Goal: Task Accomplishment & Management: Manage account settings

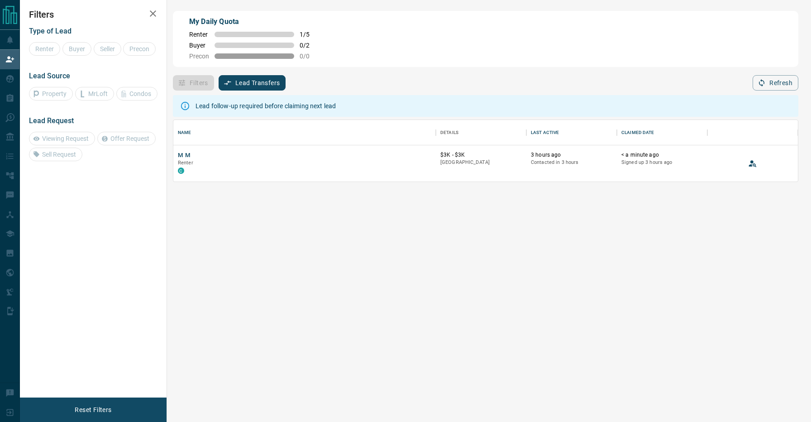
scroll to position [62, 625]
click at [187, 155] on button "M M" at bounding box center [184, 155] width 13 height 9
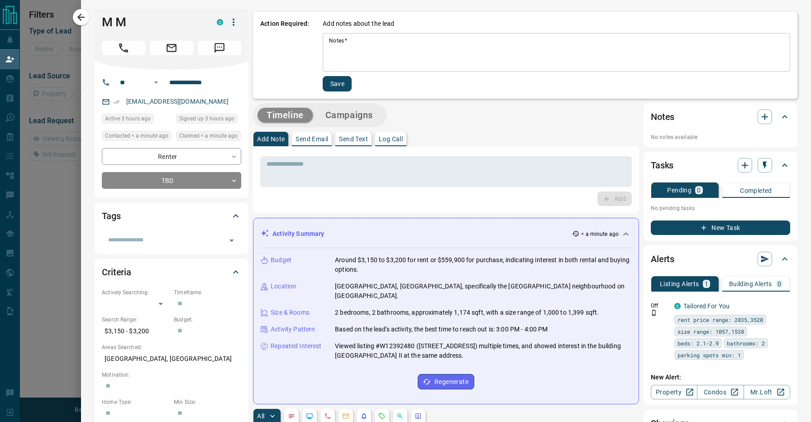
click at [336, 84] on button "Save" at bounding box center [337, 83] width 29 height 15
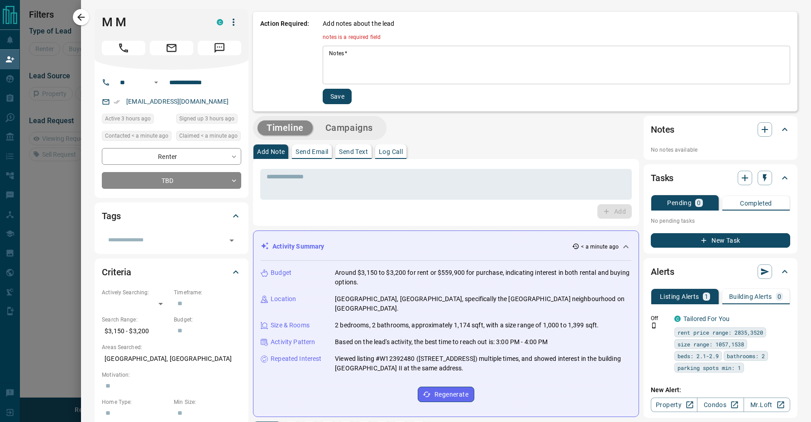
click at [359, 59] on textarea "Notes   *" at bounding box center [556, 65] width 455 height 31
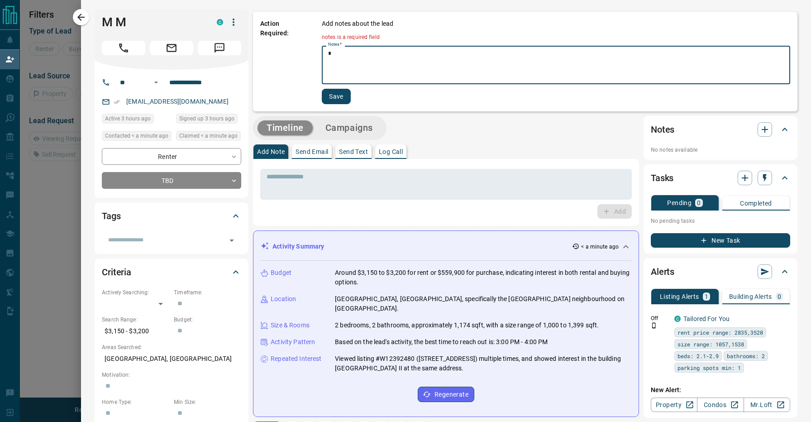
type textarea "*"
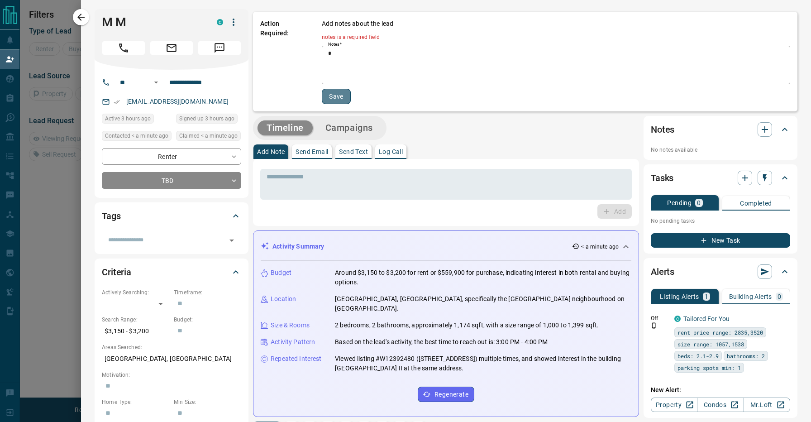
click at [341, 96] on button "Save" at bounding box center [336, 96] width 29 height 15
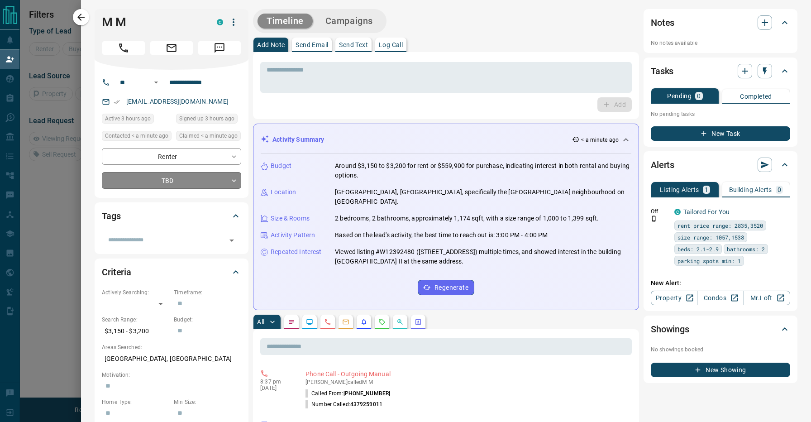
scroll to position [0, 0]
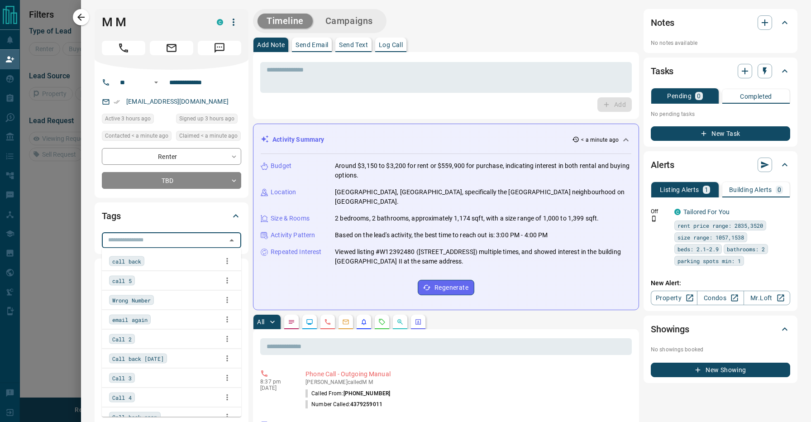
click at [203, 242] on input "text" at bounding box center [164, 240] width 119 height 10
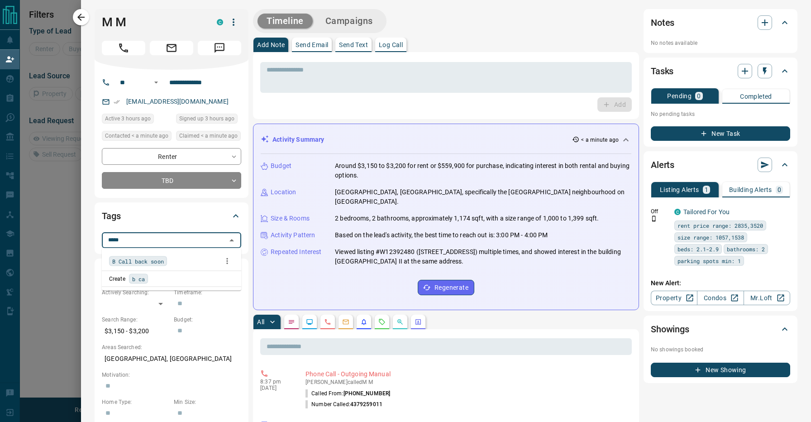
type input "******"
click at [196, 260] on div "B Call back soon" at bounding box center [171, 261] width 125 height 14
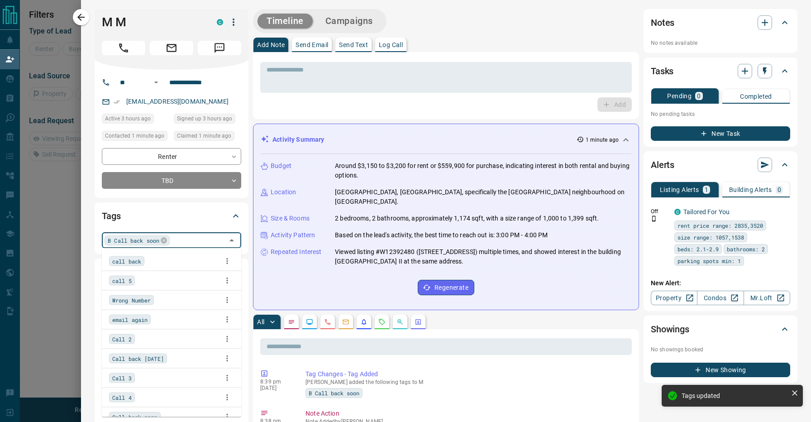
click at [421, 27] on div "Timeline Campaigns" at bounding box center [446, 21] width 386 height 24
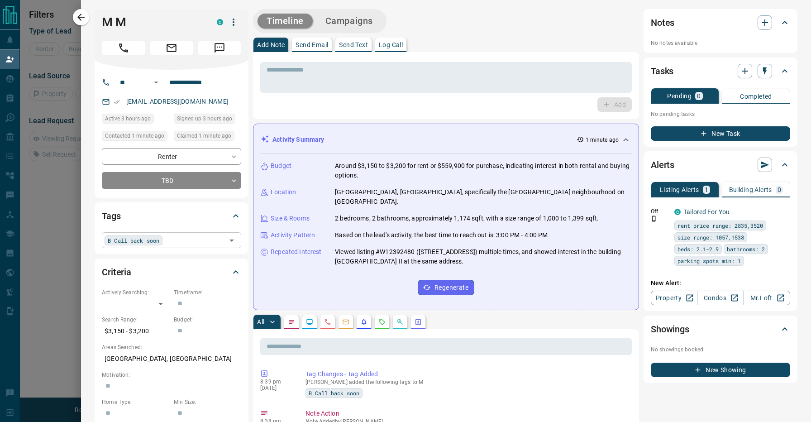
click at [188, 240] on input "text" at bounding box center [194, 240] width 58 height 10
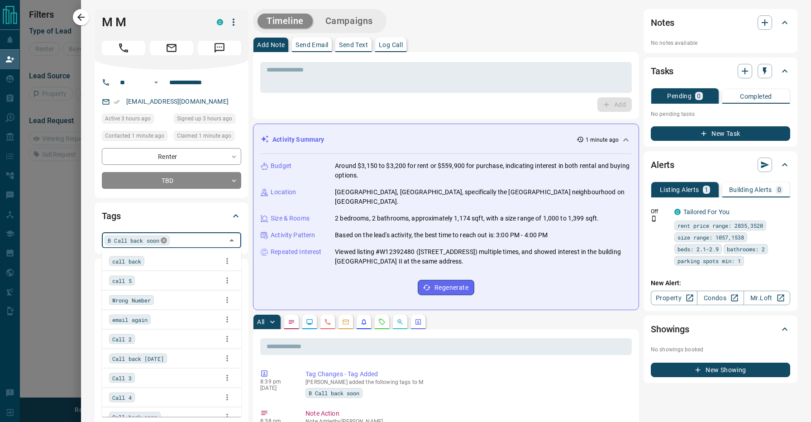
scroll to position [68, 0]
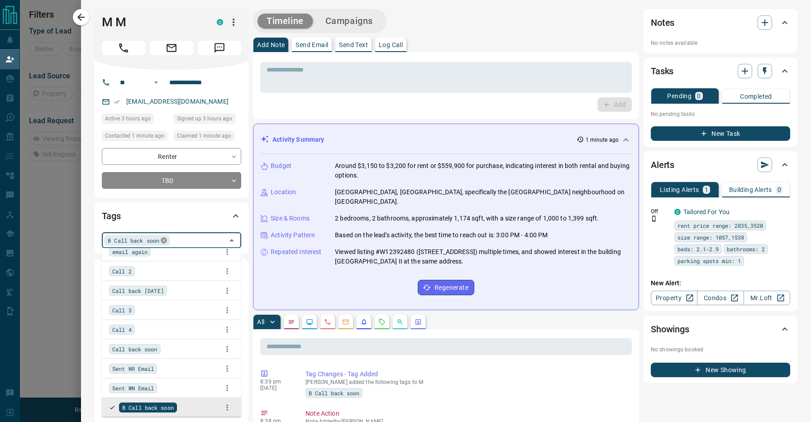
click at [166, 241] on icon at bounding box center [163, 240] width 7 height 7
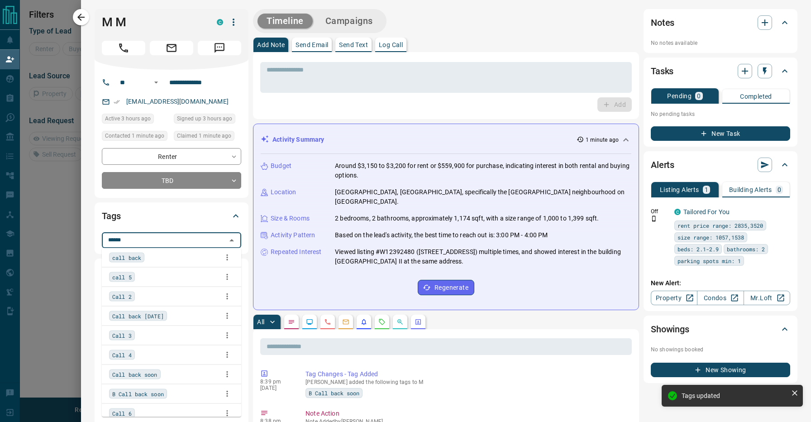
scroll to position [0, 0]
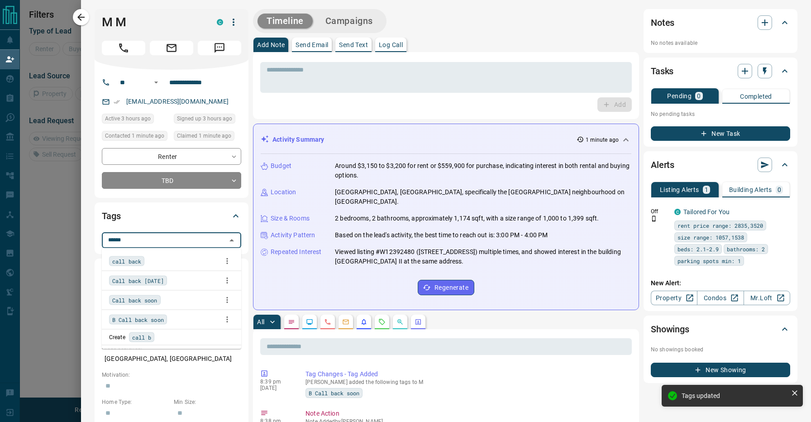
type input "*******"
click at [172, 297] on div "Call back soon" at bounding box center [171, 300] width 125 height 14
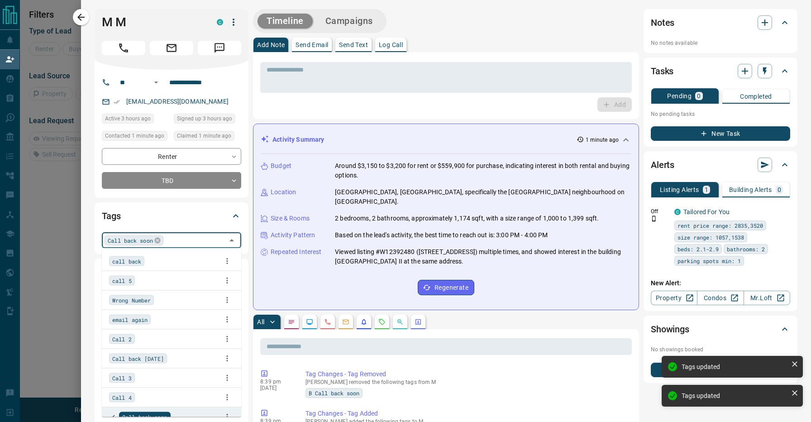
click at [164, 360] on span "Call back [DATE]" at bounding box center [138, 358] width 52 height 9
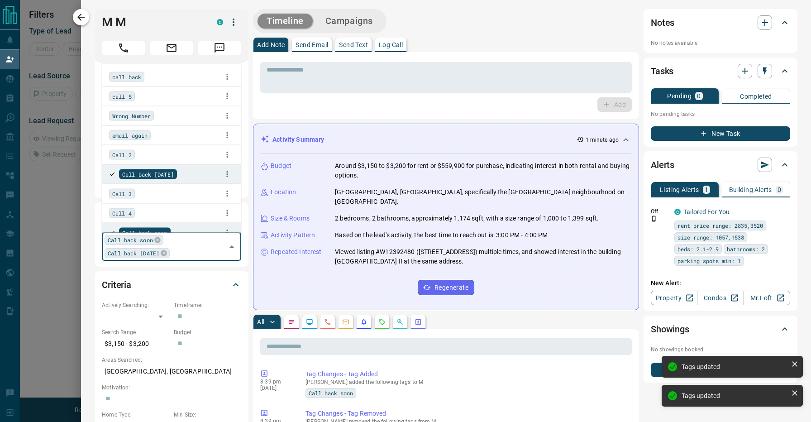
click at [84, 15] on icon "button" at bounding box center [81, 17] width 11 height 11
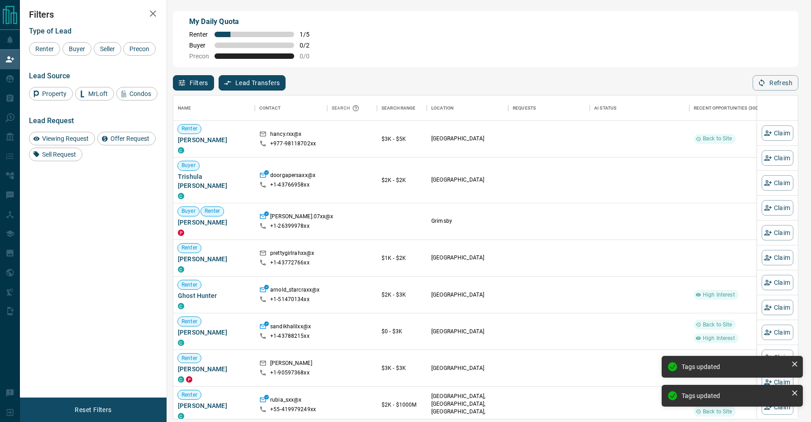
scroll to position [0, 0]
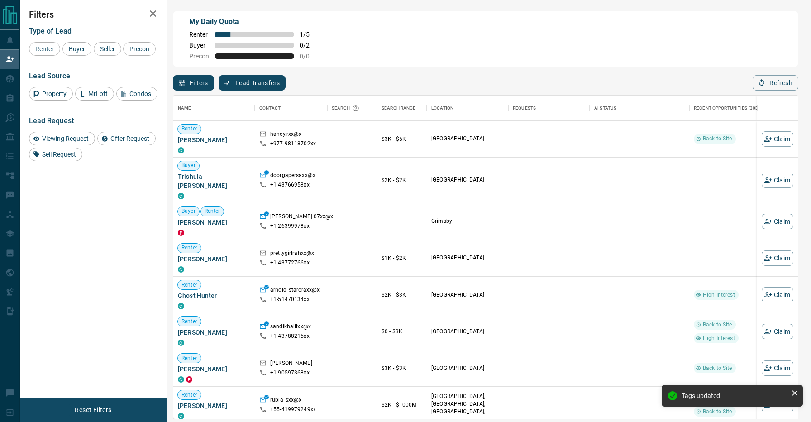
click at [384, 88] on div "Filters Lead Transfers 0 Refresh" at bounding box center [486, 79] width 626 height 24
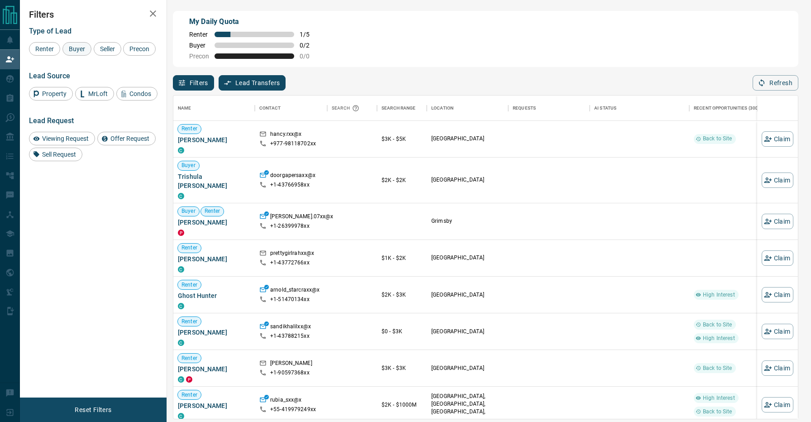
click at [82, 43] on div "Buyer" at bounding box center [76, 49] width 29 height 14
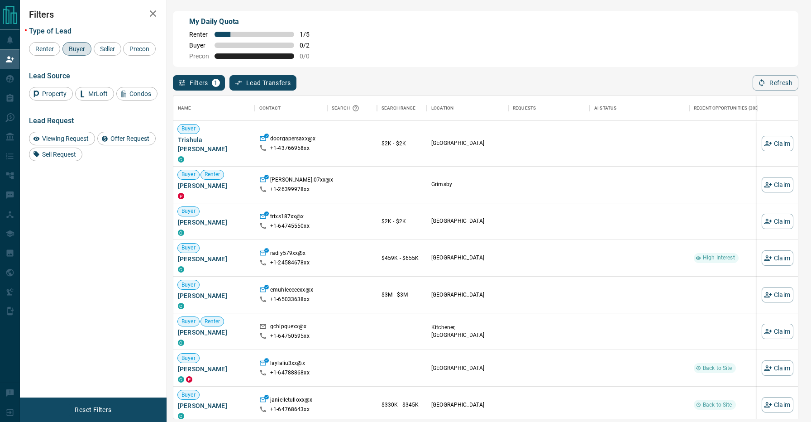
click at [394, 84] on div "Filters 1 Lead Transfers 0 Refresh" at bounding box center [486, 79] width 626 height 24
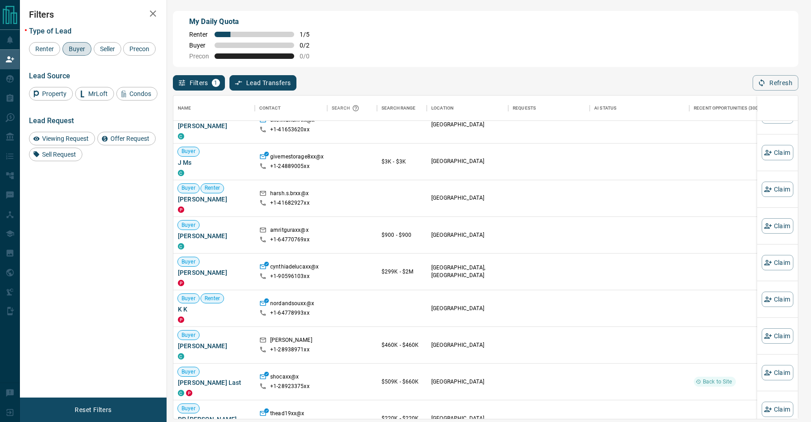
scroll to position [917, 0]
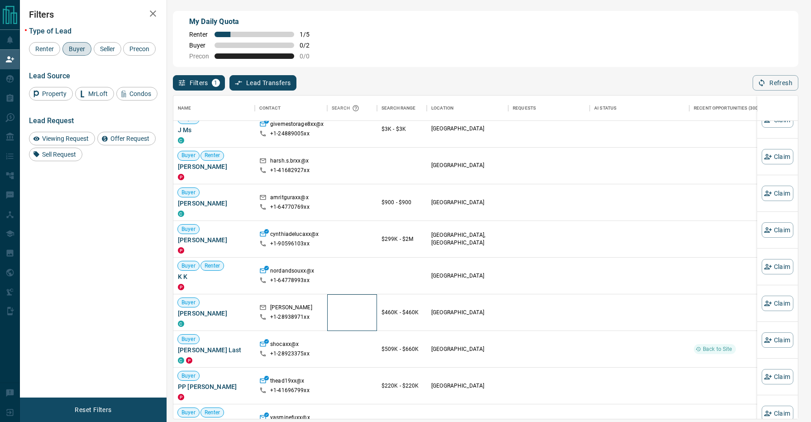
click at [366, 299] on div at bounding box center [352, 312] width 50 height 37
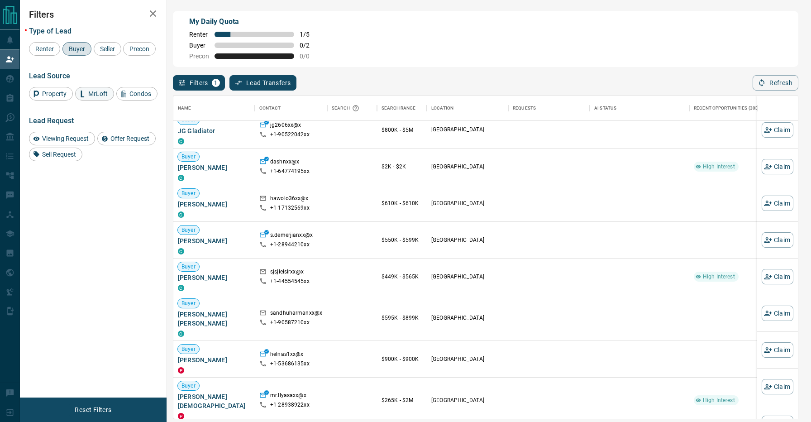
scroll to position [0, 0]
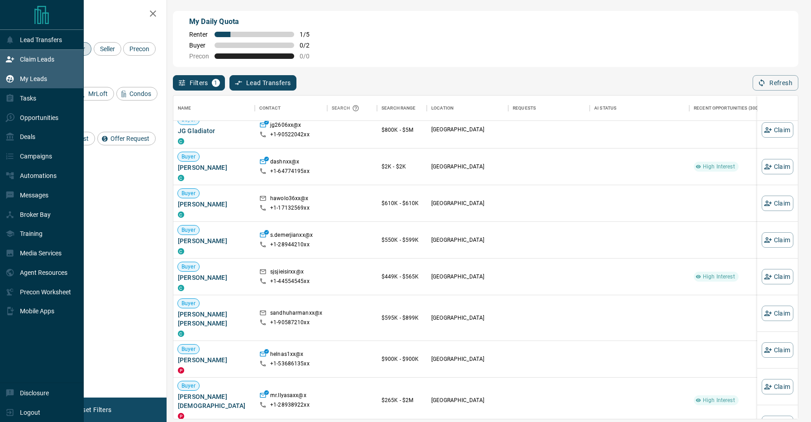
click at [11, 83] on icon at bounding box center [9, 78] width 9 height 9
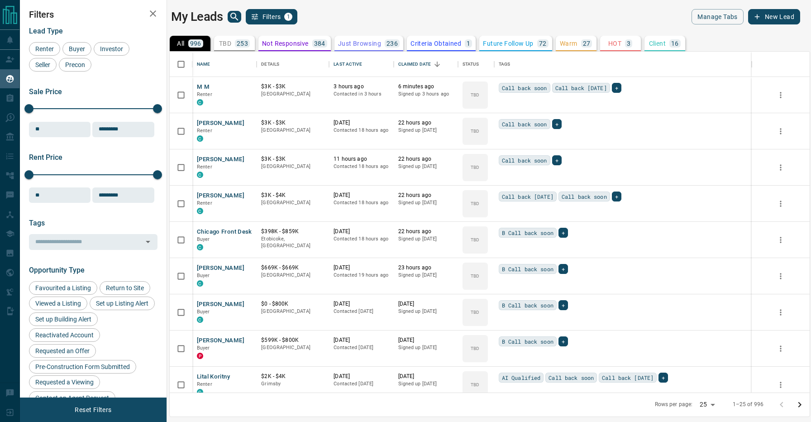
scroll to position [341, 640]
click at [347, 61] on div "Last Active" at bounding box center [348, 64] width 28 height 25
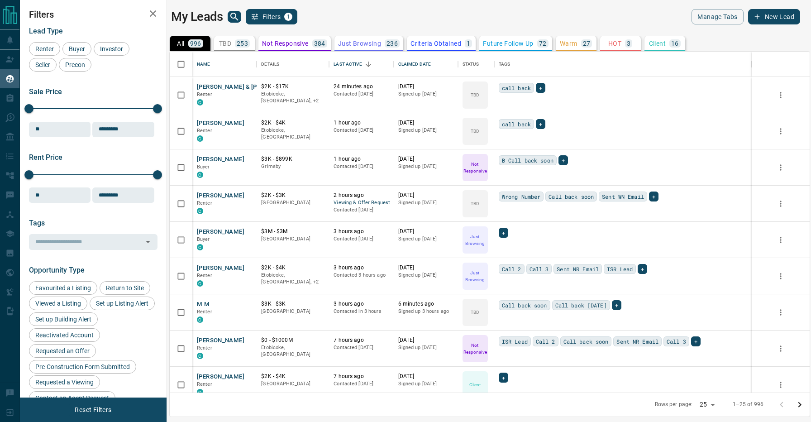
click at [352, 26] on main "My Leads Filters 1 Manage Tabs New Lead All 996 TBD 253 Do Not Contact - Not Re…" at bounding box center [485, 205] width 629 height 392
click at [77, 51] on span "Buyer" at bounding box center [77, 48] width 23 height 7
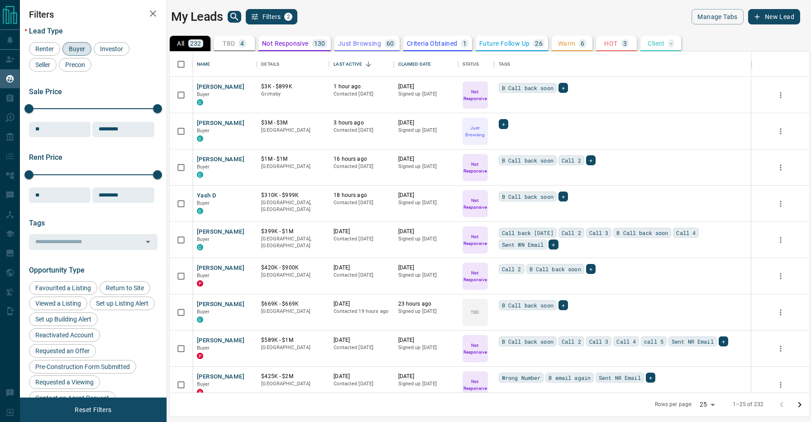
click at [364, 17] on div "My Leads Filters 2" at bounding box center [328, 16] width 315 height 15
click at [216, 86] on button "[PERSON_NAME]" at bounding box center [221, 87] width 48 height 9
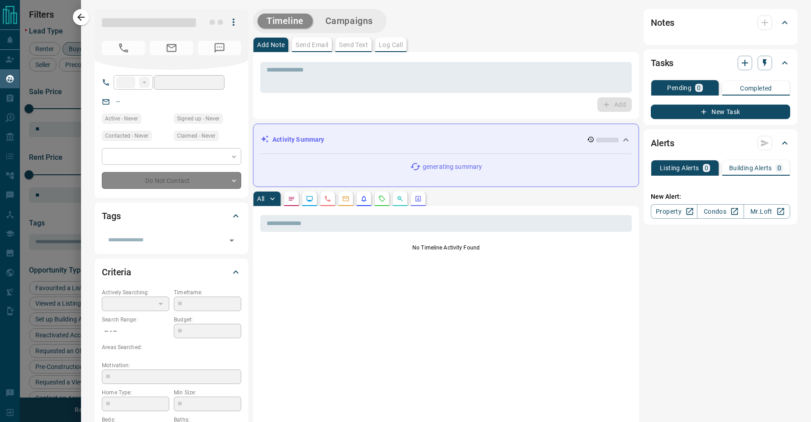
type input "**"
type input "**********"
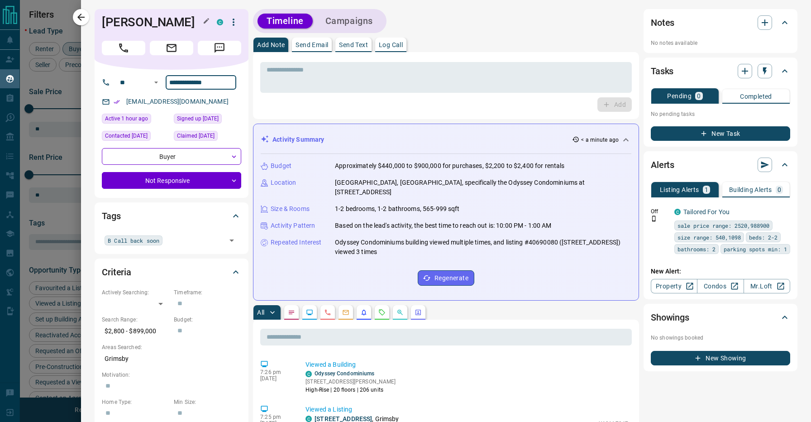
click at [119, 24] on h1 "[PERSON_NAME]" at bounding box center [152, 22] width 101 height 14
click at [210, 80] on input "**********" at bounding box center [201, 82] width 71 height 14
click at [517, 135] on div "Activity Summary 1 minute ago" at bounding box center [441, 140] width 360 height 10
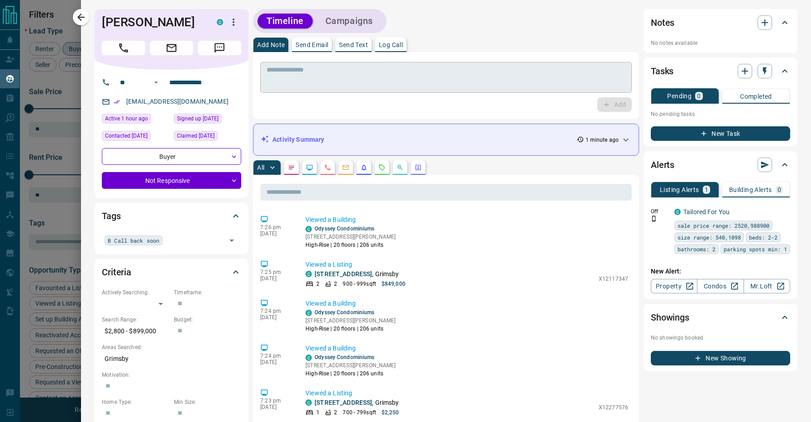
scroll to position [0, 0]
click at [468, 160] on div "All" at bounding box center [446, 167] width 386 height 14
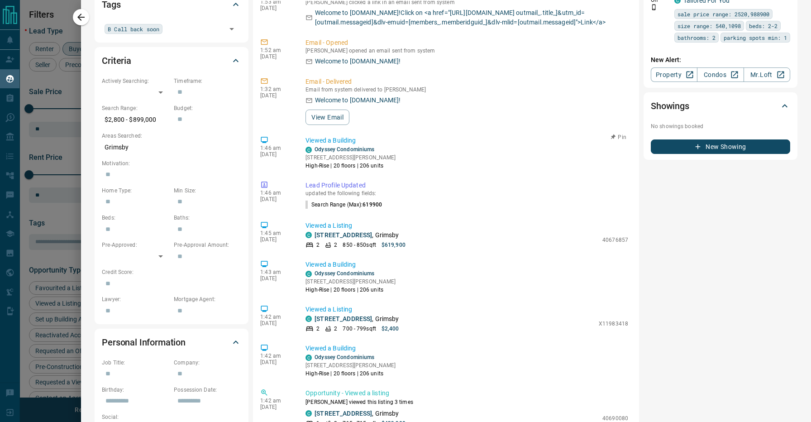
scroll to position [1533, 0]
click at [681, 253] on div "Notes No notes available Tasks Pending 0 Completed No pending tasks New Task Al…" at bounding box center [721, 266] width 154 height 937
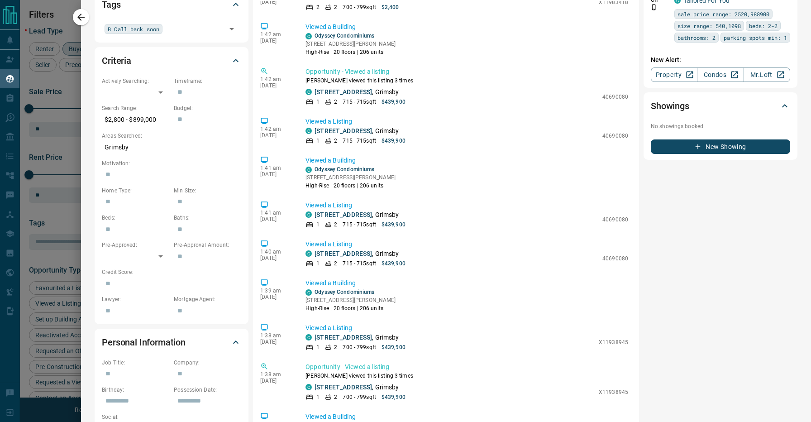
scroll to position [1820, 0]
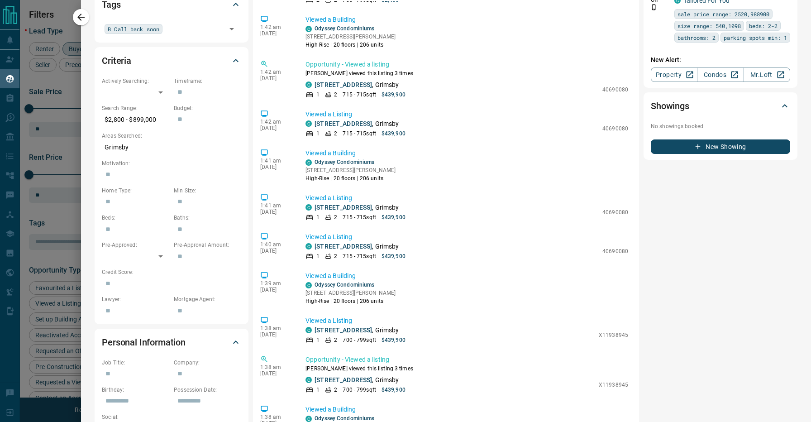
click at [672, 268] on div "Notes No notes available Tasks Pending 0 Completed No pending tasks New Task Al…" at bounding box center [721, 266] width 154 height 937
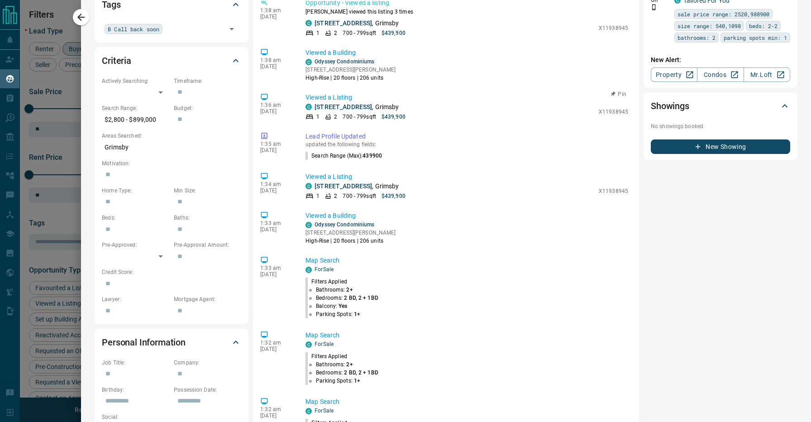
scroll to position [2184, 0]
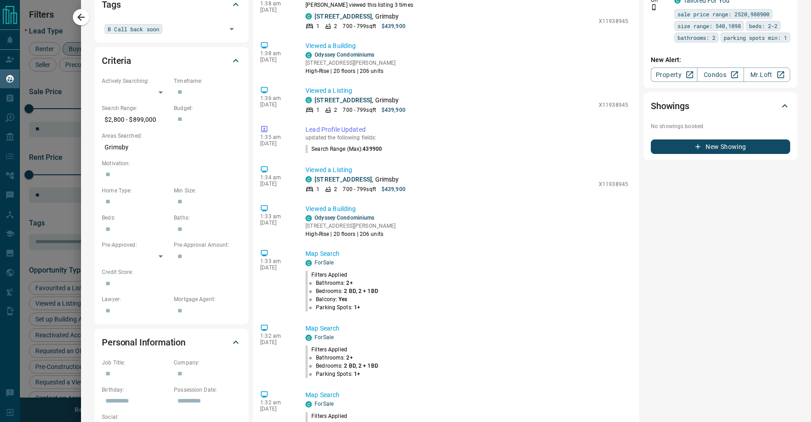
click at [668, 273] on div "Notes No notes available Tasks Pending 0 Completed No pending tasks New Task Al…" at bounding box center [721, 266] width 154 height 937
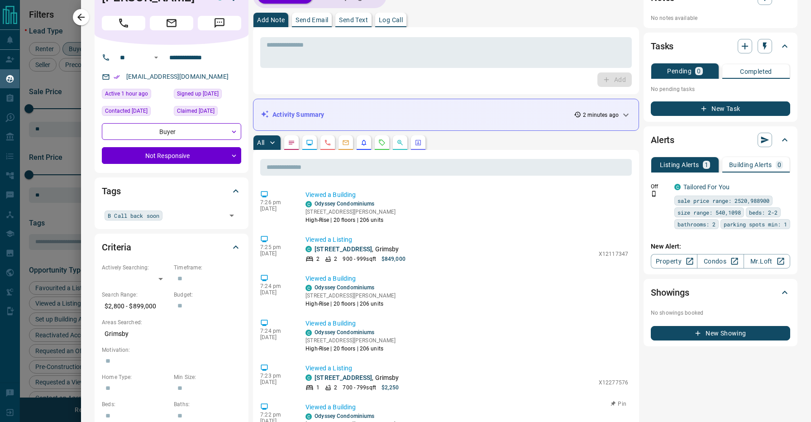
scroll to position [24, 0]
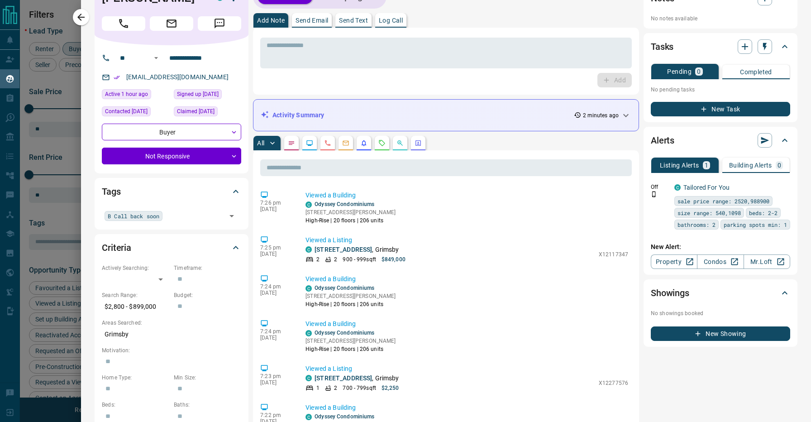
click at [469, 136] on div "All" at bounding box center [446, 143] width 386 height 14
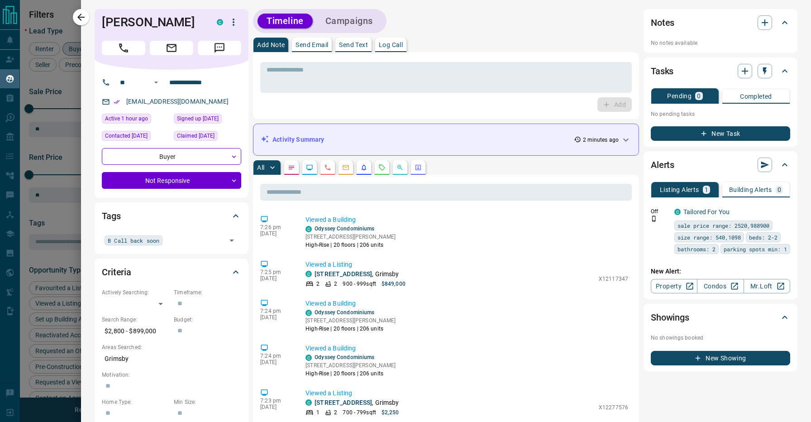
scroll to position [0, 0]
click at [453, 39] on div "Add Note Send Email Send Text Log Call" at bounding box center [446, 45] width 386 height 14
click at [466, 161] on div "All" at bounding box center [446, 167] width 386 height 14
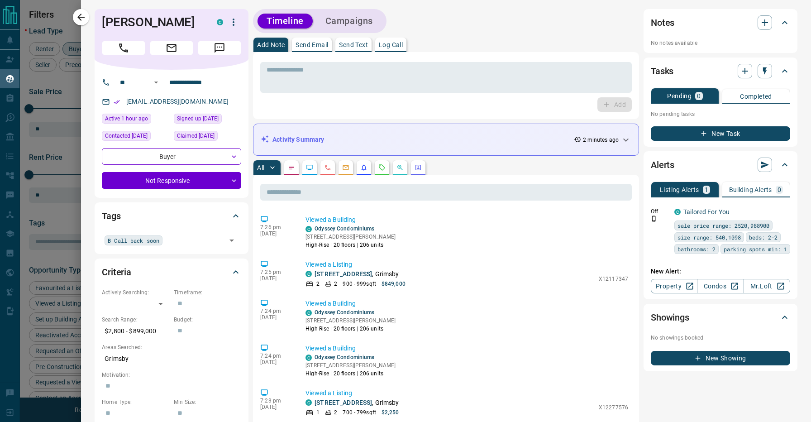
click at [445, 161] on div "All" at bounding box center [446, 167] width 386 height 14
click at [490, 160] on div "All" at bounding box center [446, 167] width 386 height 14
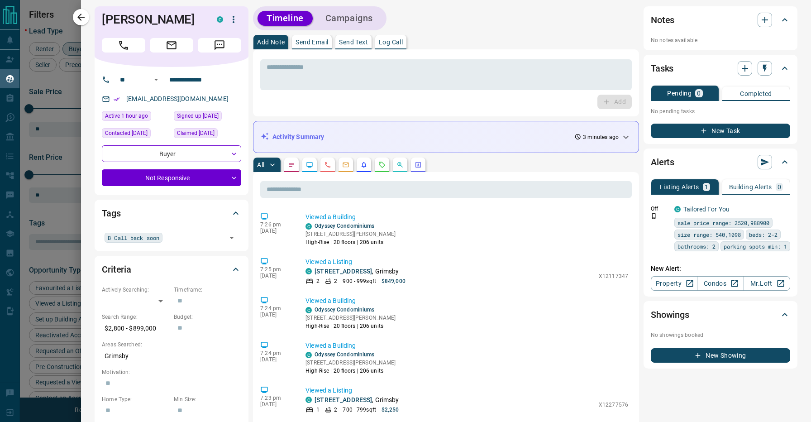
click at [476, 162] on div "All" at bounding box center [446, 165] width 386 height 14
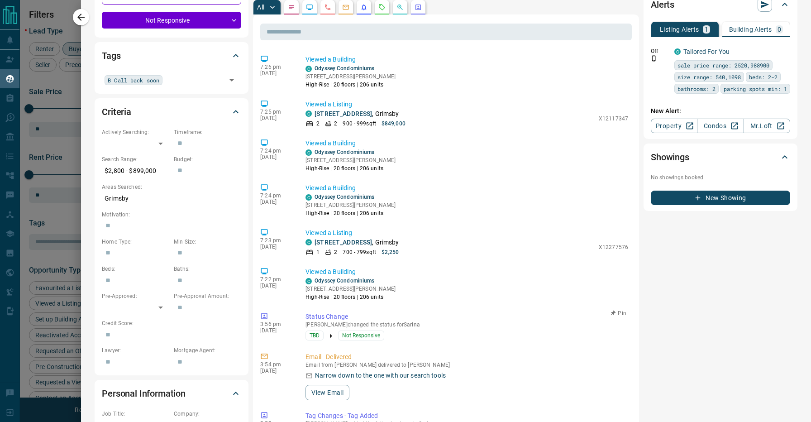
scroll to position [0, 0]
click at [665, 284] on div "Notes No notes available Tasks Pending 0 Completed No pending tasks New Task Al…" at bounding box center [721, 317] width 154 height 937
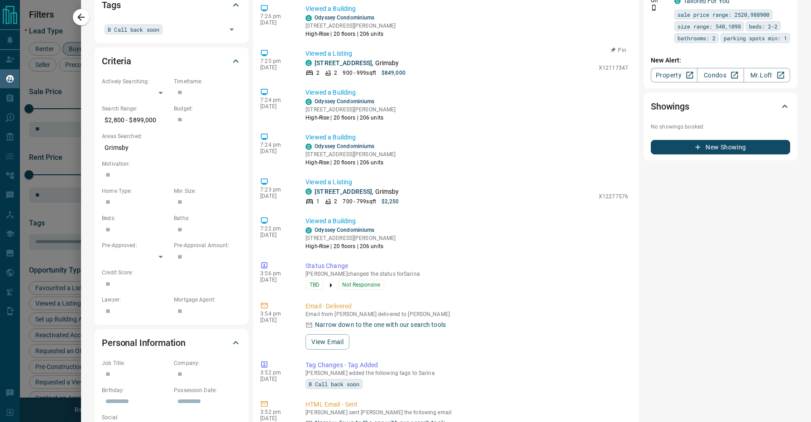
scroll to position [209, 0]
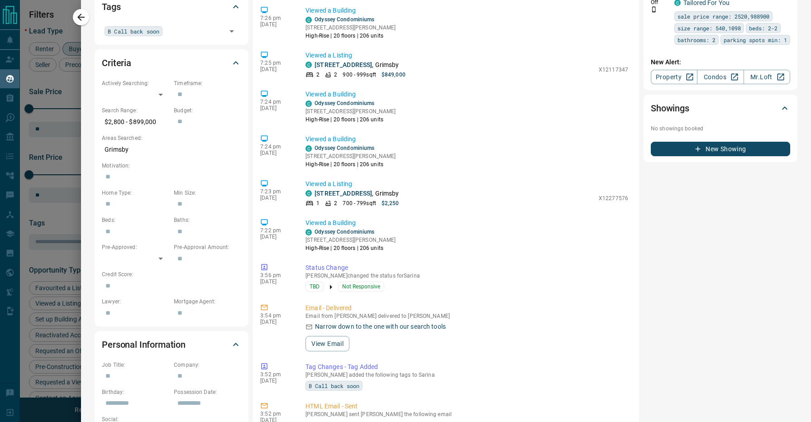
click at [689, 292] on div "Notes No notes available Tasks Pending 0 Completed No pending tasks New Task Al…" at bounding box center [721, 268] width 154 height 937
click at [716, 271] on div "Notes No notes available Tasks Pending 0 Completed No pending tasks New Task Al…" at bounding box center [721, 268] width 154 height 937
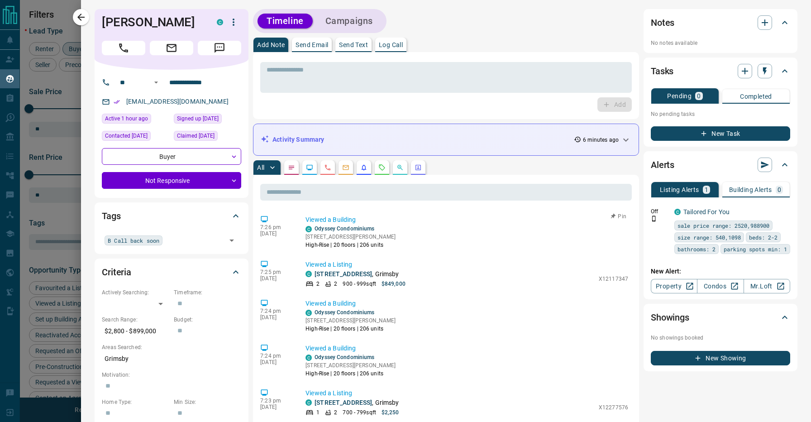
scroll to position [0, 0]
click at [460, 162] on div "All" at bounding box center [446, 167] width 386 height 14
click at [464, 161] on div "All" at bounding box center [446, 167] width 386 height 14
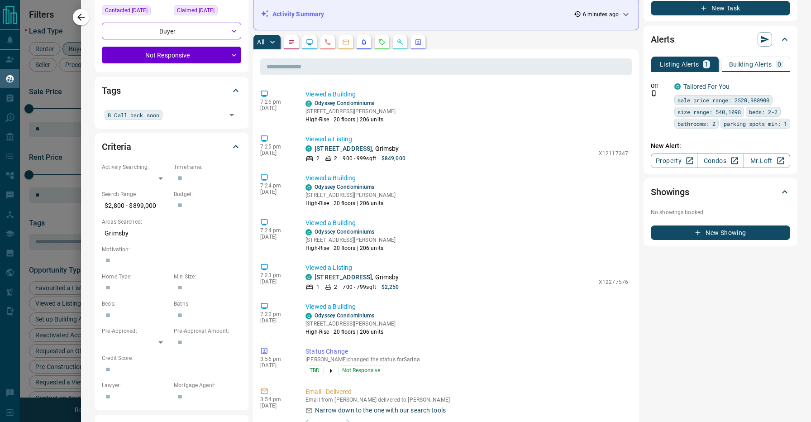
scroll to position [126, 0]
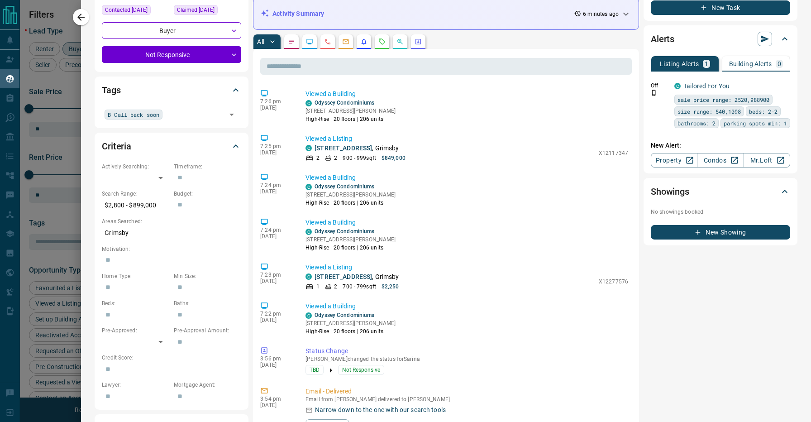
click at [660, 282] on div "Notes No notes available Tasks Pending 0 Completed No pending tasks New Task Al…" at bounding box center [721, 351] width 154 height 937
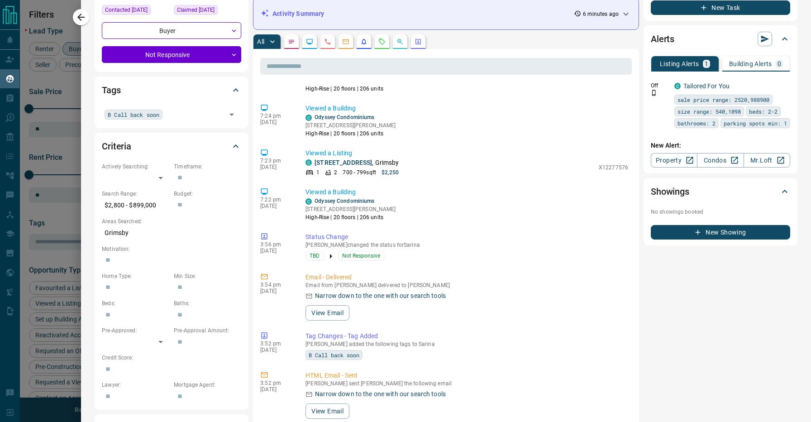
scroll to position [119, 0]
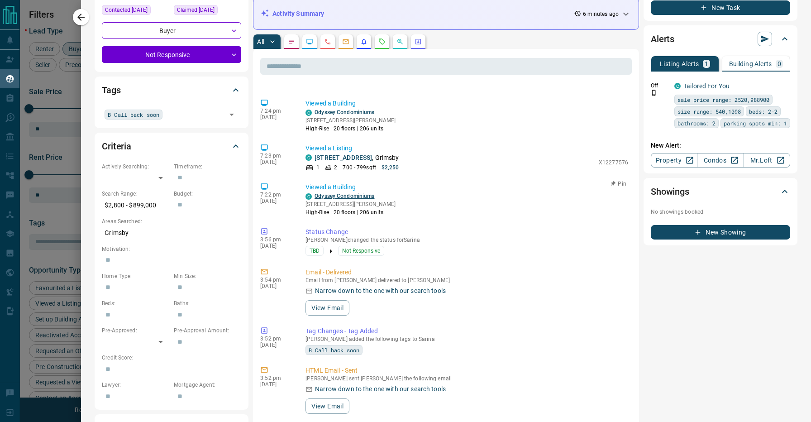
click at [339, 195] on link "Odyssey Condominiums" at bounding box center [345, 196] width 60 height 6
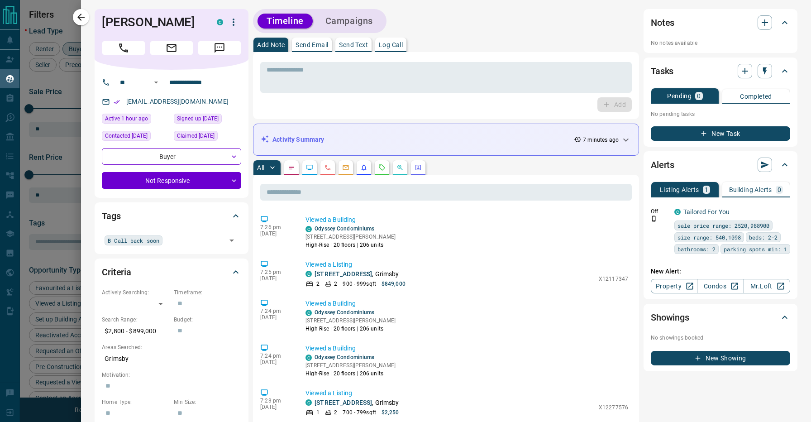
scroll to position [0, 0]
click at [451, 29] on div "Timeline Campaigns" at bounding box center [446, 21] width 386 height 24
click at [476, 165] on div "All" at bounding box center [446, 167] width 386 height 14
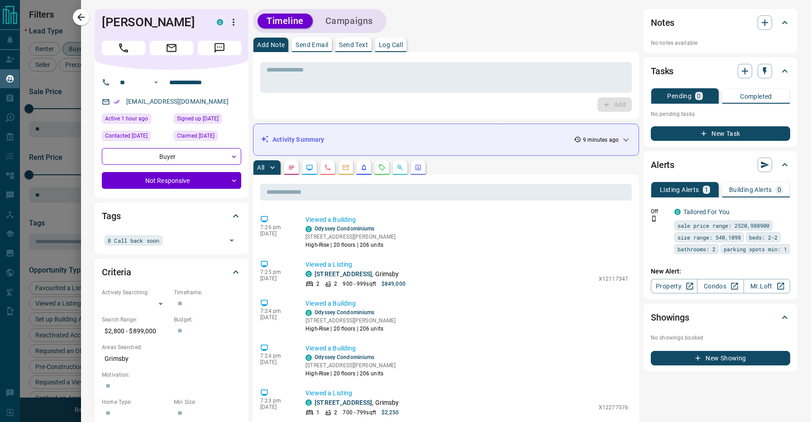
click at [482, 163] on div "All" at bounding box center [446, 167] width 386 height 14
click at [491, 160] on div "All" at bounding box center [446, 167] width 386 height 14
click at [494, 160] on div "All" at bounding box center [446, 167] width 386 height 14
drag, startPoint x: 103, startPoint y: 21, endPoint x: 200, endPoint y: 21, distance: 96.9
click at [200, 21] on h1 "[PERSON_NAME]" at bounding box center [152, 22] width 101 height 14
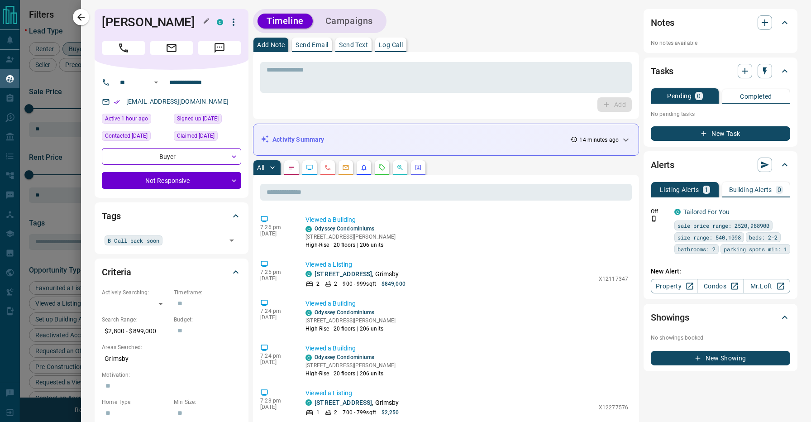
copy h1 "[PERSON_NAME]"
click at [205, 185] on body "Lead Transfers Claim Leads My Leads Tasks Opportunities Deals Campaigns Automat…" at bounding box center [405, 205] width 811 height 411
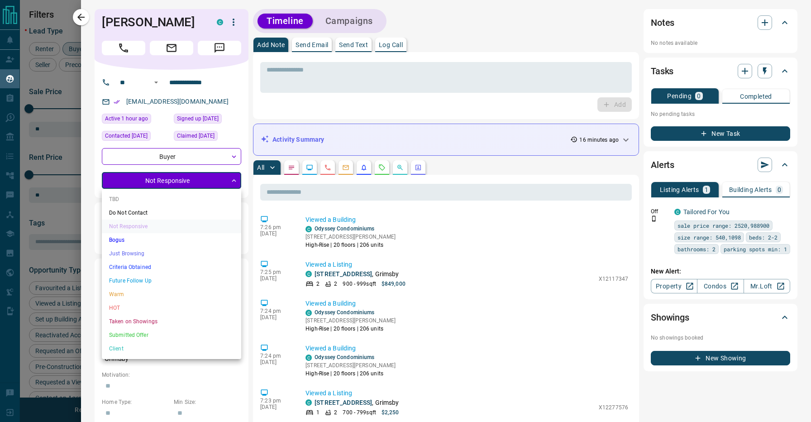
click at [166, 285] on li "Future Follow Up" at bounding box center [171, 281] width 139 height 14
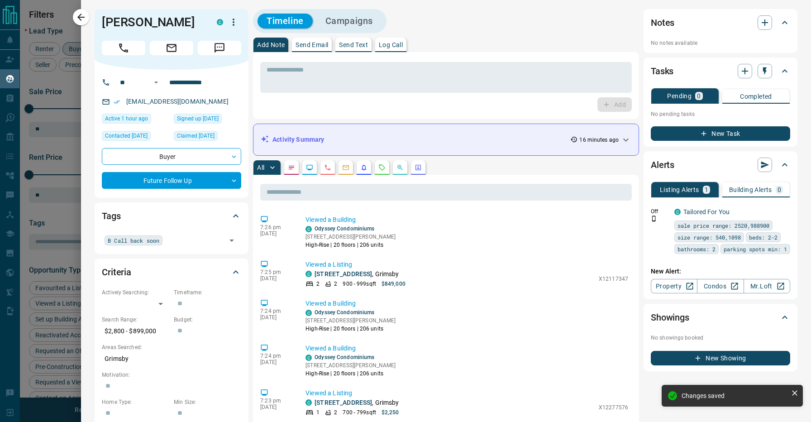
type input "*"
click at [448, 28] on div "Timeline Campaigns" at bounding box center [446, 21] width 386 height 24
click at [162, 239] on div "B Call back soon" at bounding box center [134, 240] width 58 height 10
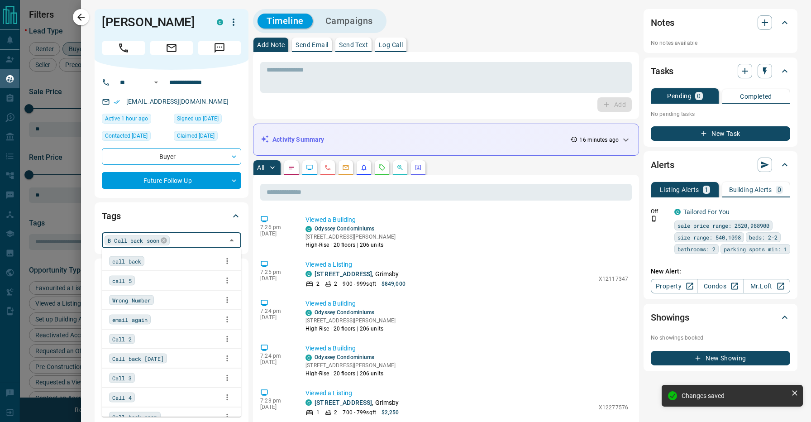
scroll to position [68, 0]
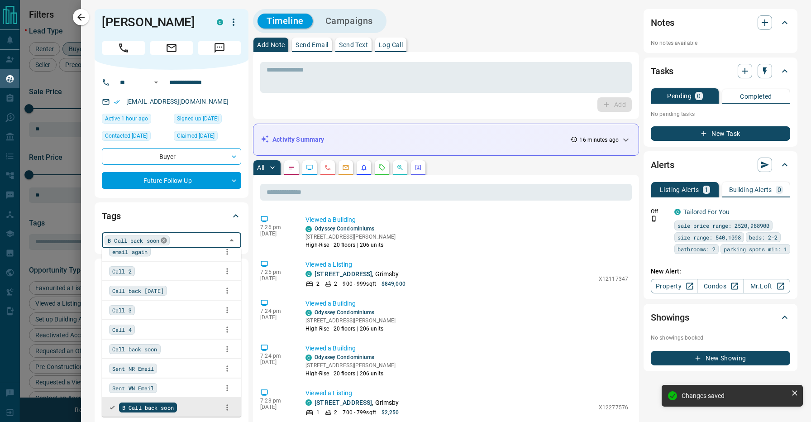
click at [166, 241] on icon at bounding box center [163, 240] width 7 height 7
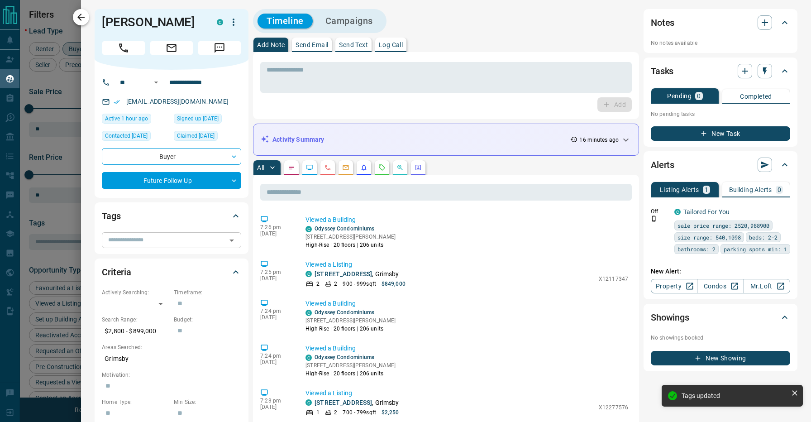
click at [83, 15] on icon "button" at bounding box center [81, 17] width 11 height 11
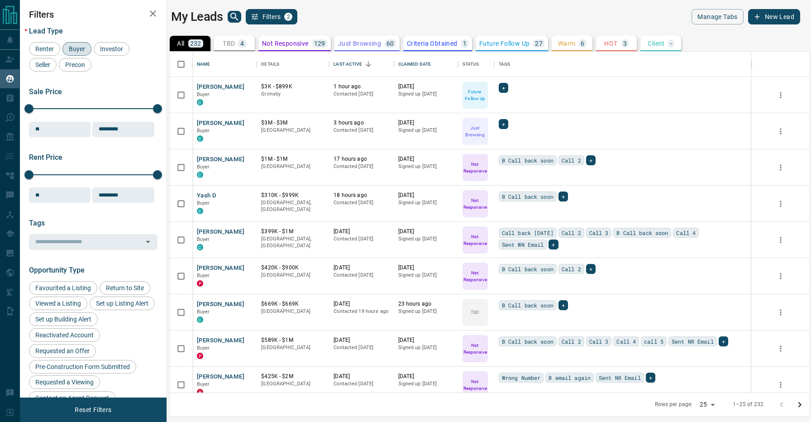
click at [337, 13] on div "My Leads Filters 2" at bounding box center [328, 16] width 315 height 15
click at [219, 159] on button "[PERSON_NAME]" at bounding box center [221, 159] width 48 height 9
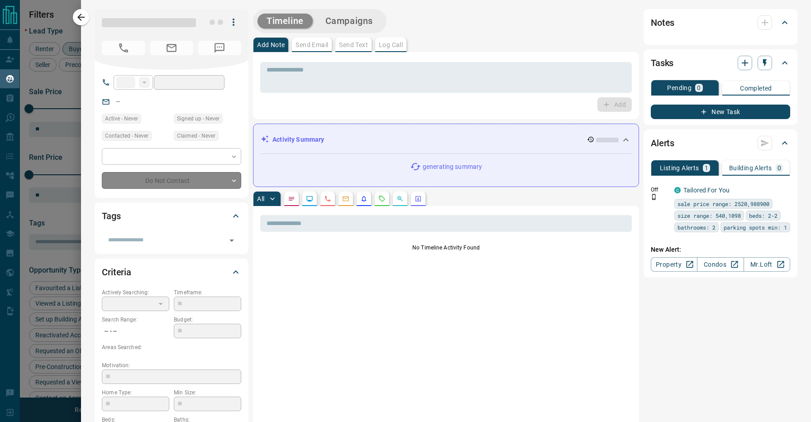
type input "**"
type input "**********"
type input "*"
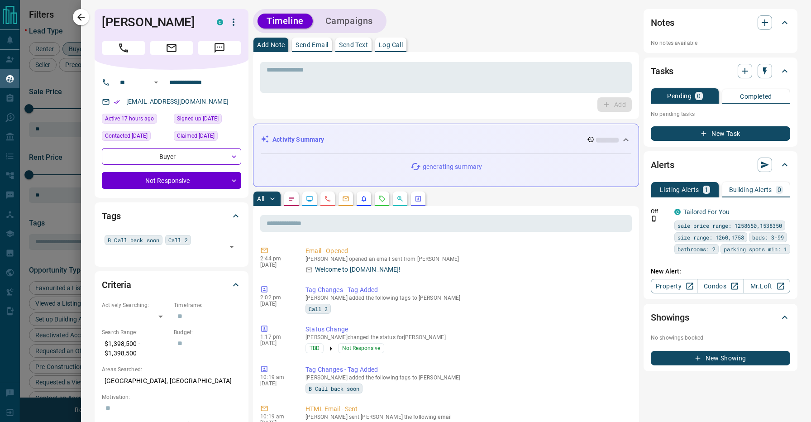
scroll to position [0, 0]
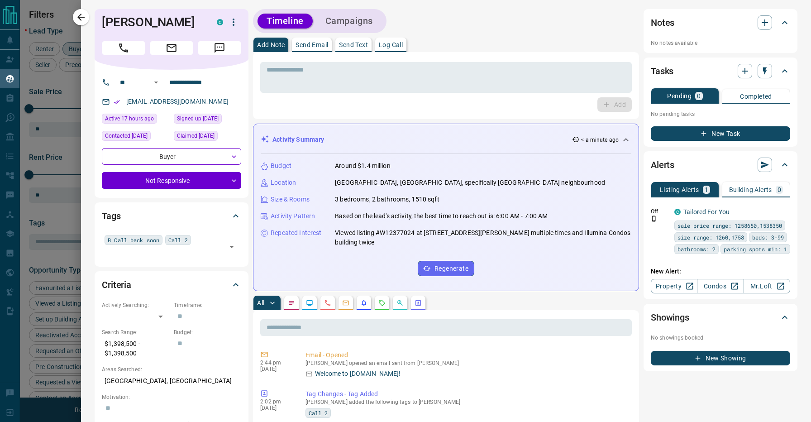
click at [427, 27] on div "Timeline Campaigns" at bounding box center [446, 21] width 386 height 24
click at [443, 39] on div "Add Note Send Email Send Text Log Call" at bounding box center [446, 45] width 386 height 14
click at [614, 137] on p "< a minute ago" at bounding box center [600, 140] width 38 height 8
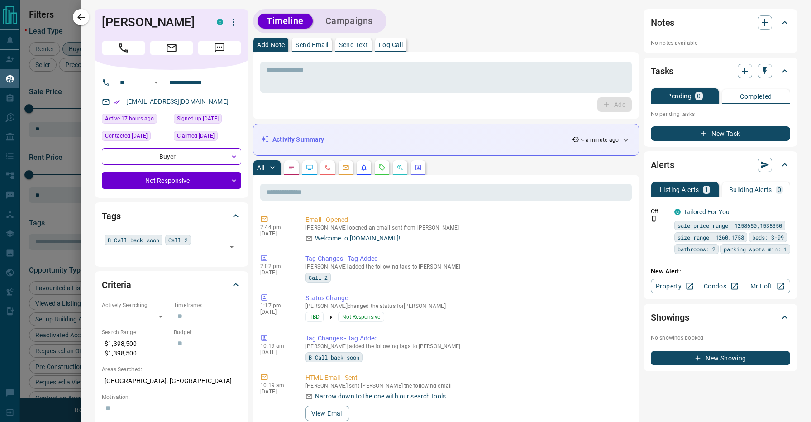
click at [473, 38] on div "Add Note Send Email Send Text Log Call" at bounding box center [446, 45] width 386 height 14
click at [456, 162] on div "All" at bounding box center [446, 167] width 386 height 14
click at [204, 244] on div "B Call back soon Call 2 ​" at bounding box center [171, 246] width 139 height 28
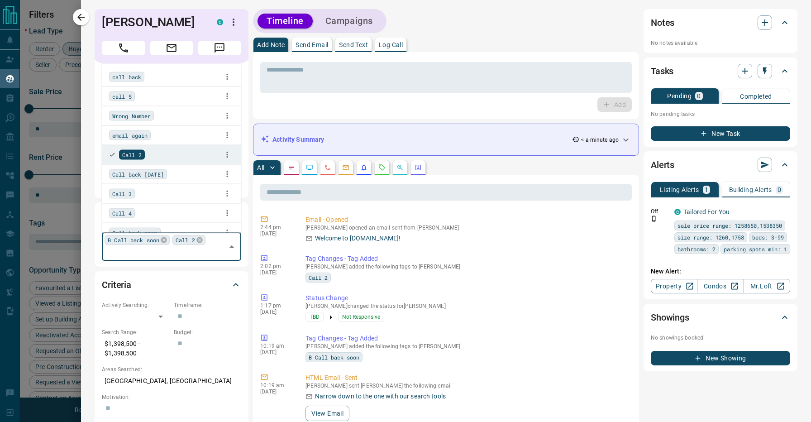
scroll to position [68, 0]
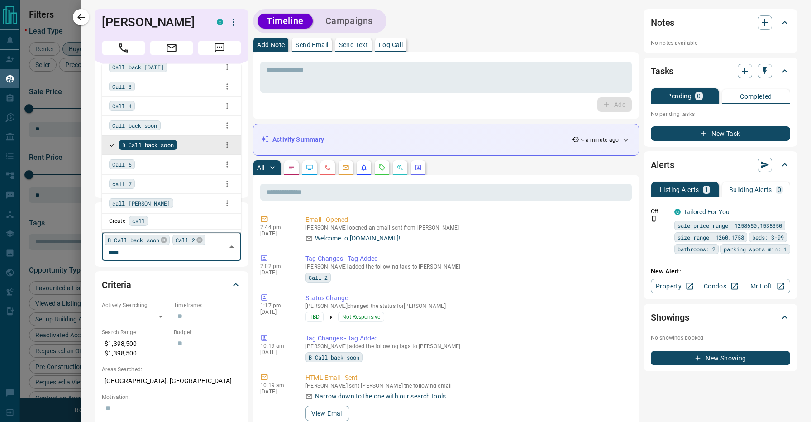
type input "******"
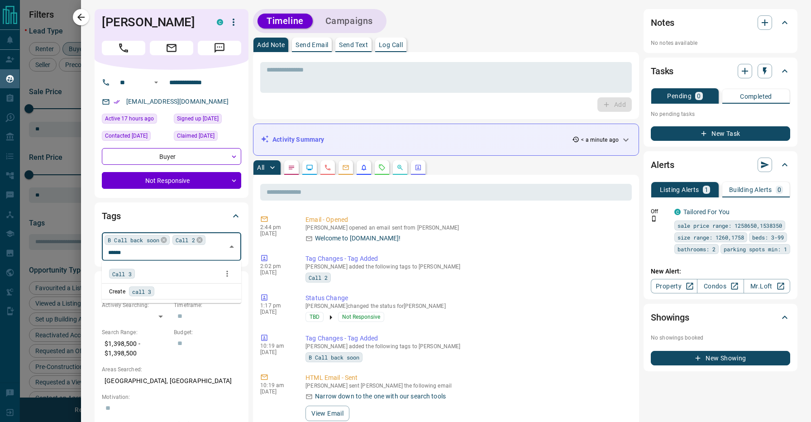
click at [161, 273] on div "Call 3" at bounding box center [171, 274] width 125 height 14
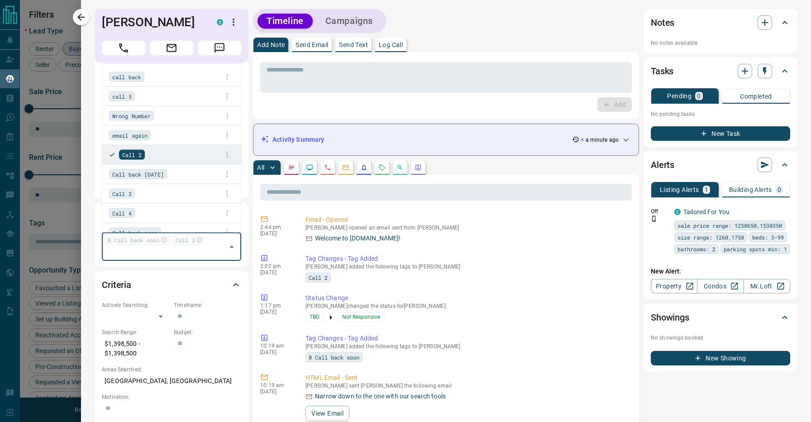
scroll to position [68, 0]
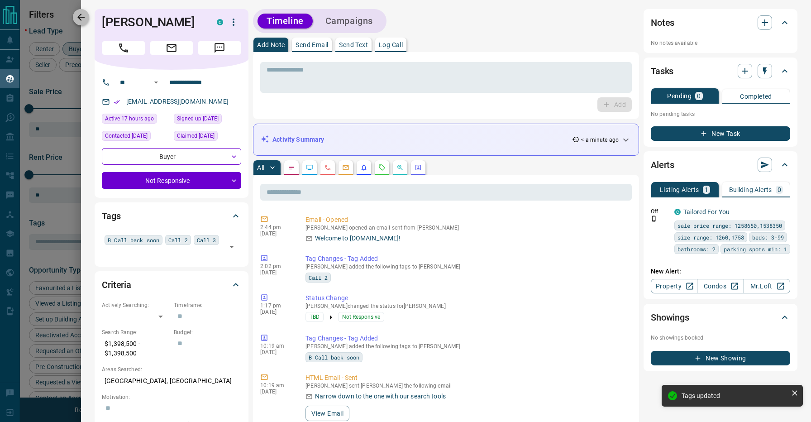
click at [86, 16] on icon "button" at bounding box center [81, 17] width 11 height 11
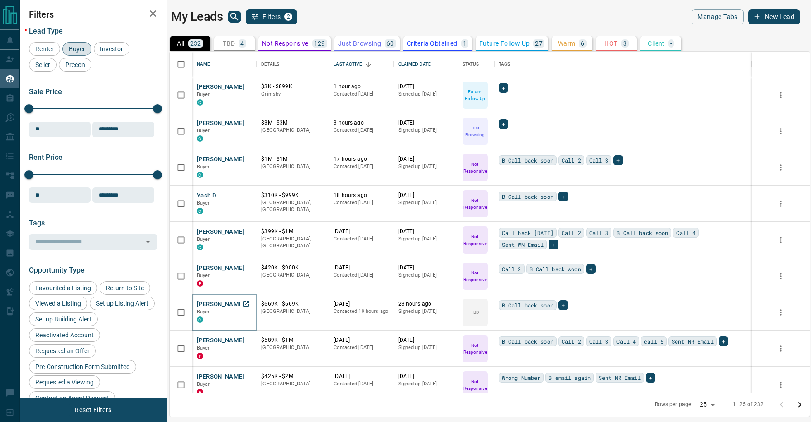
click at [219, 301] on button "[PERSON_NAME]" at bounding box center [221, 304] width 48 height 9
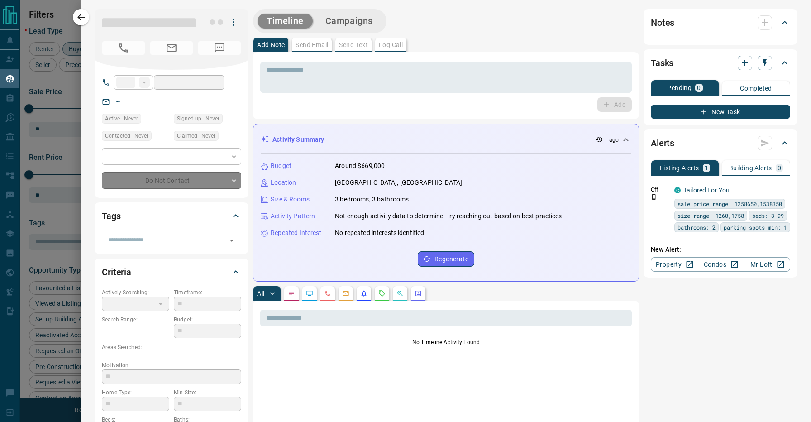
type input "**"
type input "**********"
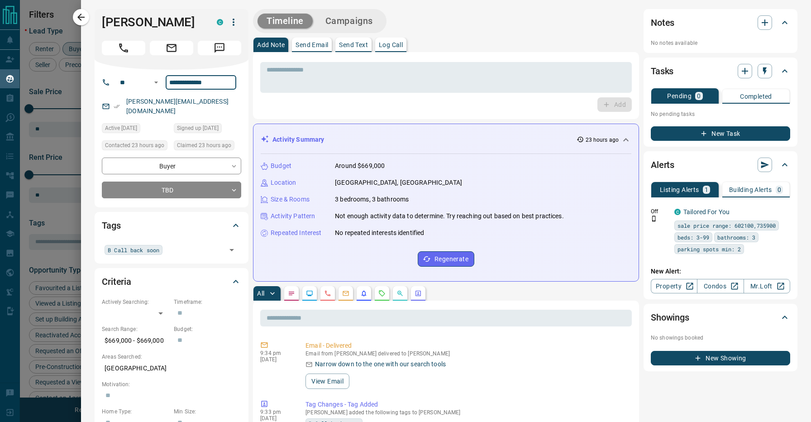
scroll to position [0, 0]
click at [175, 194] on div "**********" at bounding box center [172, 139] width 154 height 138
click at [186, 182] on body "Lead Transfers Claim Leads My Leads Tasks Opportunities Deals Campaigns Automat…" at bounding box center [405, 205] width 811 height 411
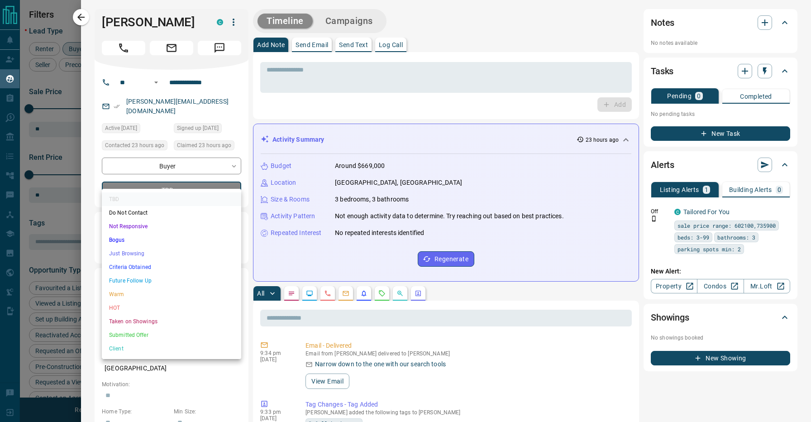
click at [502, 26] on div at bounding box center [405, 211] width 811 height 422
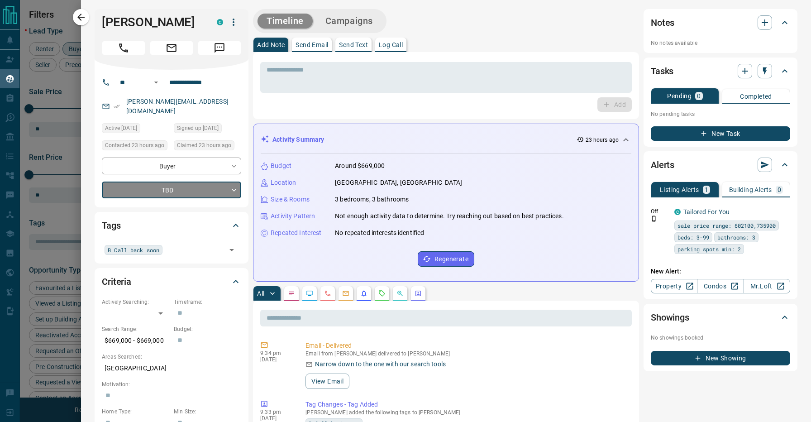
click at [201, 180] on body "Lead Transfers Claim Leads My Leads Tasks Opportunities Deals Campaigns Automat…" at bounding box center [405, 205] width 811 height 411
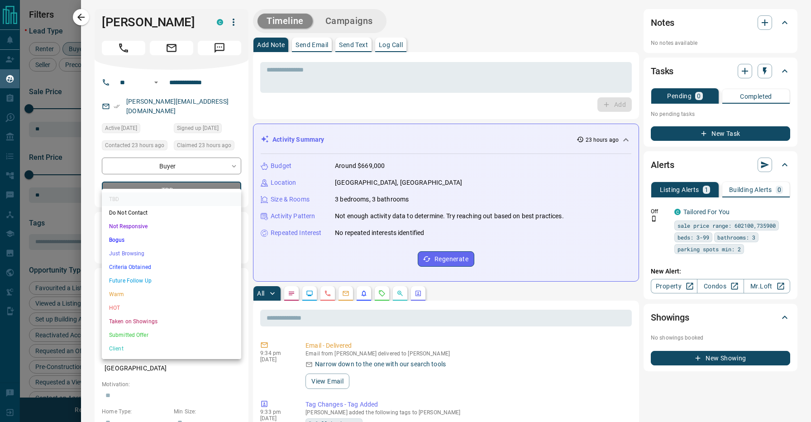
click at [201, 180] on div at bounding box center [405, 211] width 811 height 422
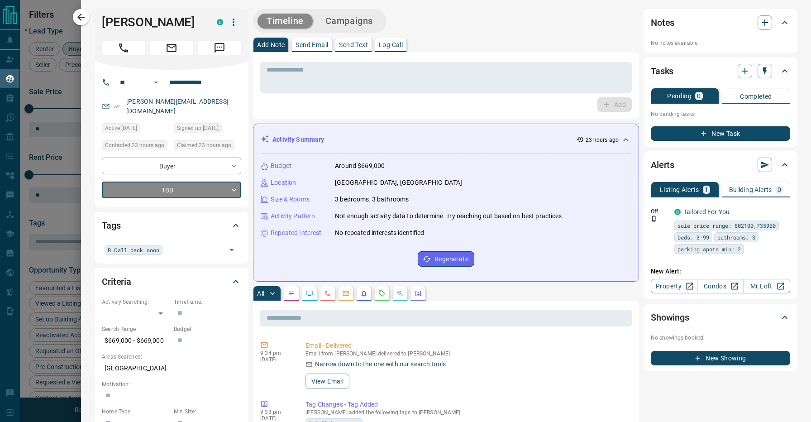
click at [606, 136] on p "23 hours ago" at bounding box center [602, 140] width 33 height 8
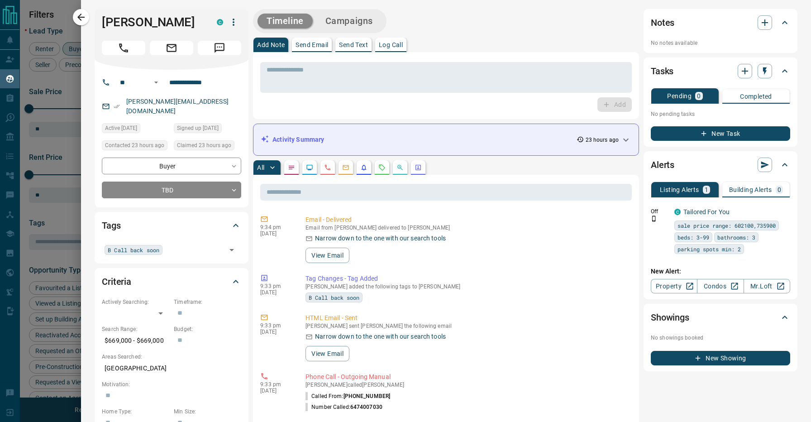
click at [425, 22] on div "Timeline Campaigns" at bounding box center [446, 21] width 386 height 24
click at [172, 167] on div "**********" at bounding box center [171, 178] width 139 height 41
click at [188, 178] on body "Lead Transfers Claim Leads My Leads Tasks Opportunities Deals Campaigns Automat…" at bounding box center [405, 205] width 811 height 411
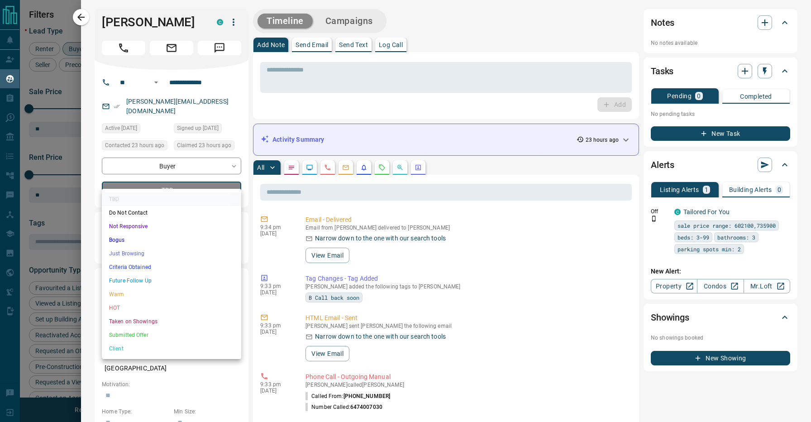
click at [154, 223] on li "Not Responsive" at bounding box center [171, 227] width 139 height 14
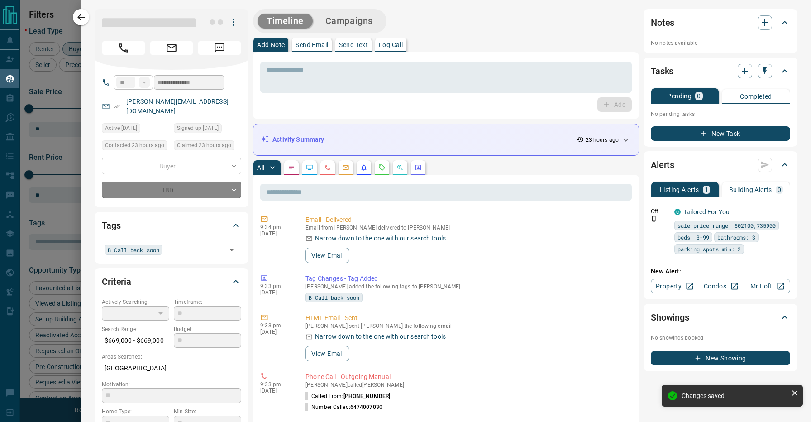
type input "*"
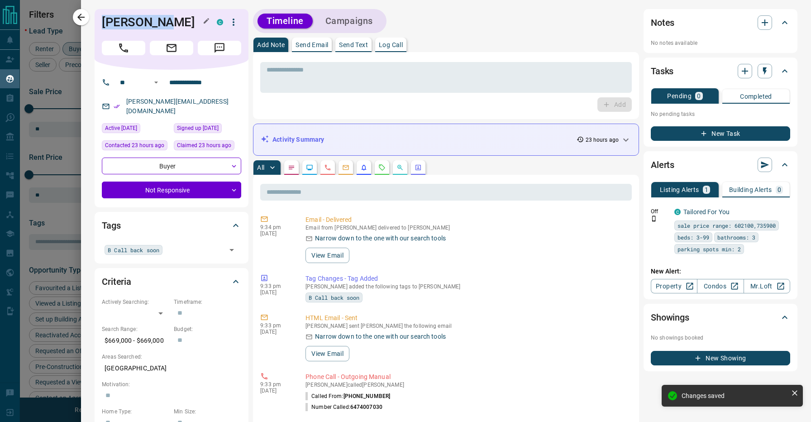
drag, startPoint x: 104, startPoint y: 19, endPoint x: 172, endPoint y: 19, distance: 67.4
click at [172, 19] on h1 "[PERSON_NAME]" at bounding box center [152, 22] width 101 height 14
copy h1 "[PERSON_NAME]"
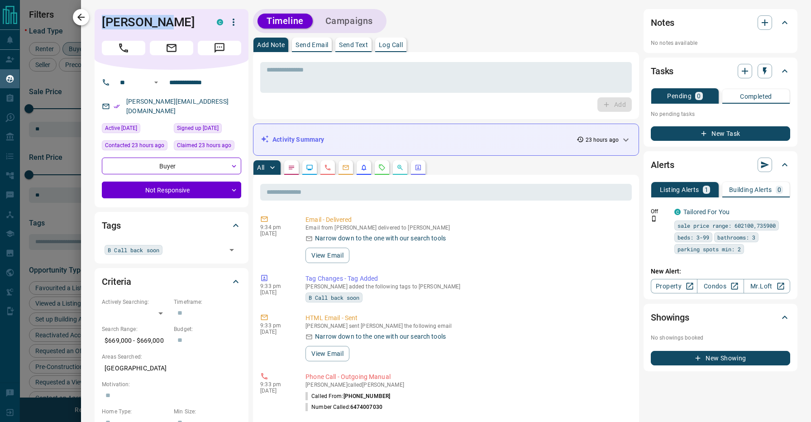
click at [85, 13] on icon "button" at bounding box center [81, 17] width 11 height 11
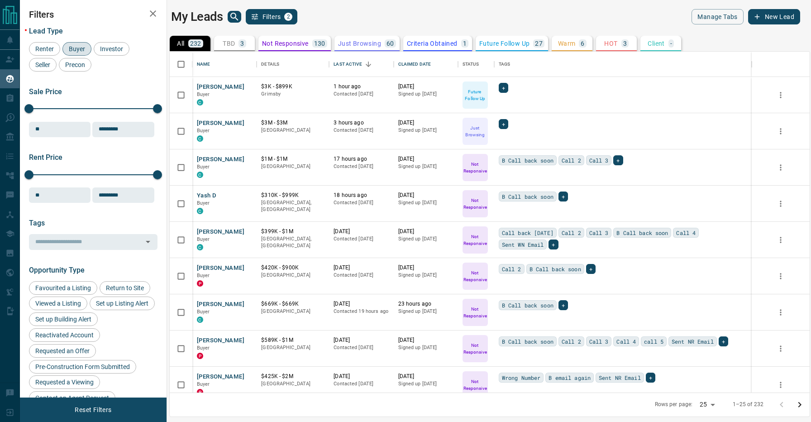
click at [364, 12] on div "My Leads Filters 2" at bounding box center [328, 16] width 315 height 15
click at [232, 39] on button "TBD 3" at bounding box center [234, 43] width 41 height 15
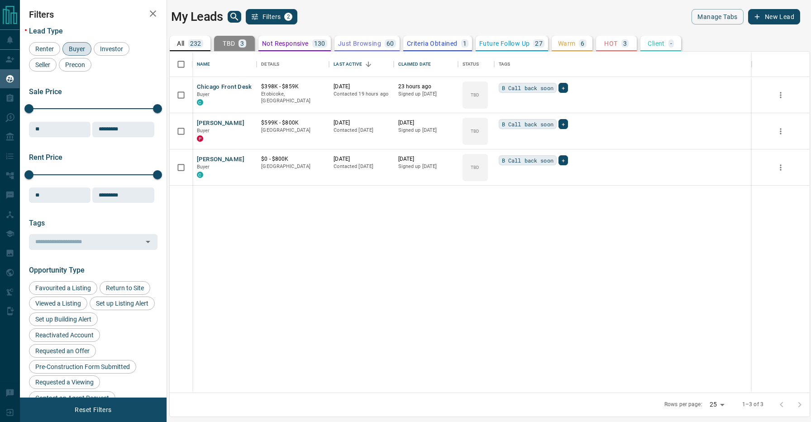
click at [343, 218] on div "Chicago Front Desk Buyer C $398K - $859K [GEOGRAPHIC_DATA], [GEOGRAPHIC_DATA] […" at bounding box center [490, 235] width 640 height 316
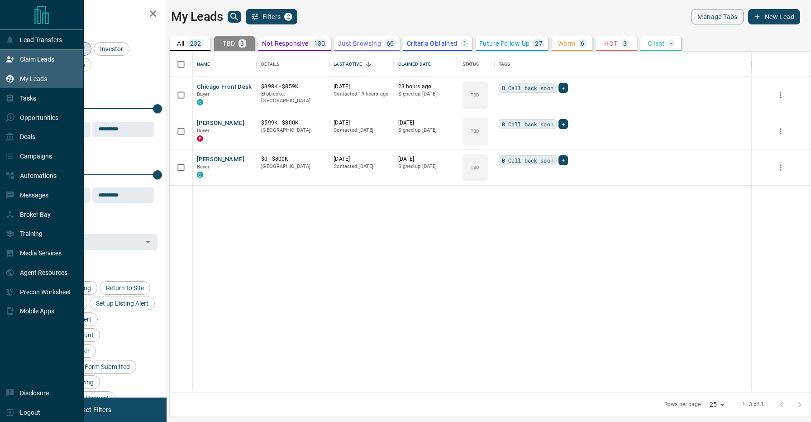
click at [11, 60] on icon at bounding box center [9, 59] width 9 height 9
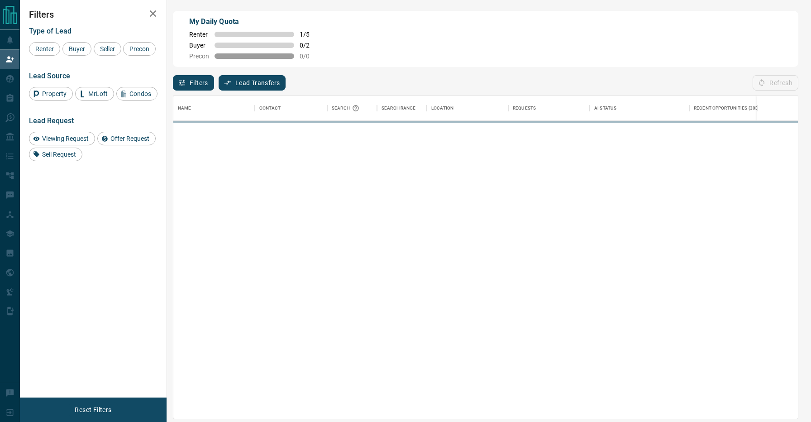
scroll to position [323, 625]
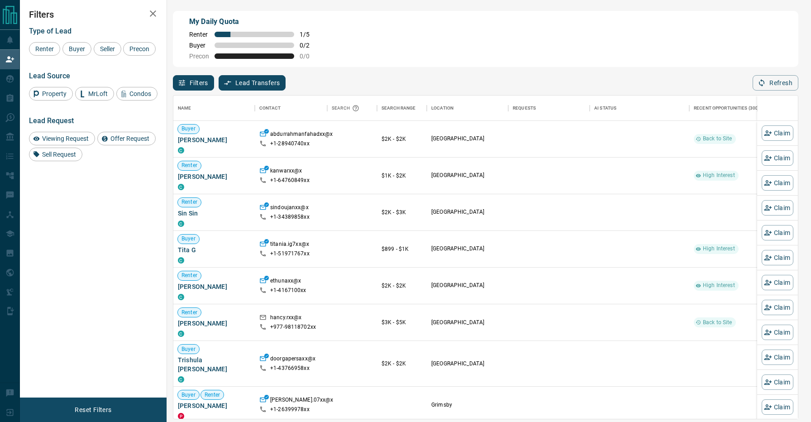
click at [417, 29] on div "My Daily Quota Renter 1 / 5 Buyer 0 / 2 Precon 0 / 0" at bounding box center [486, 39] width 626 height 56
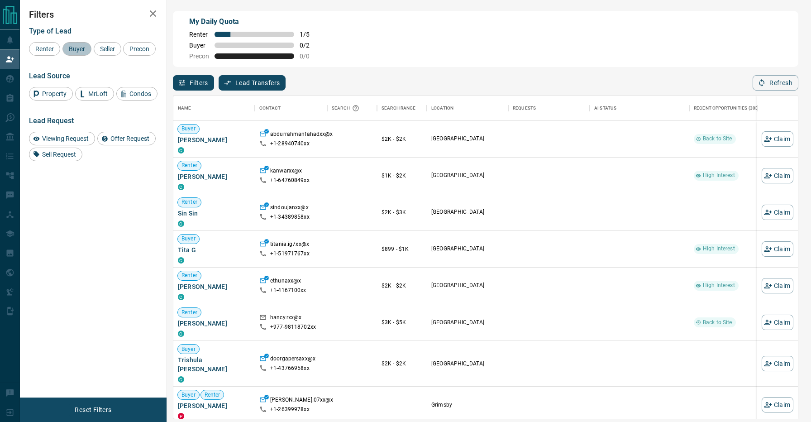
click at [79, 53] on div "Buyer" at bounding box center [76, 49] width 29 height 14
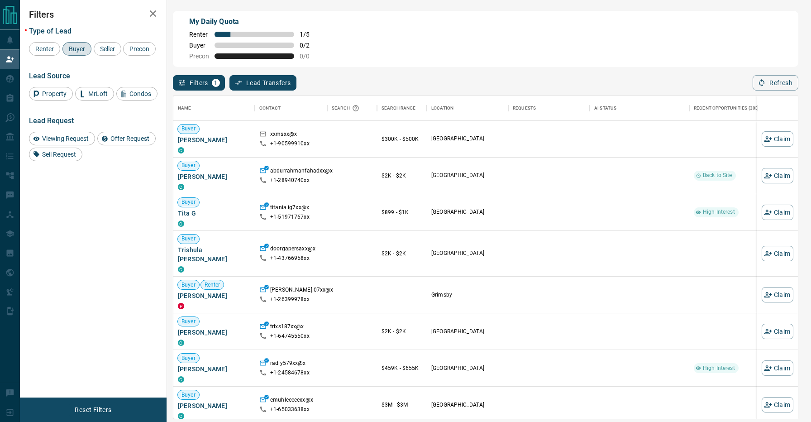
click at [405, 81] on div "Filters 1 Lead Transfers 0 Refresh" at bounding box center [486, 79] width 626 height 24
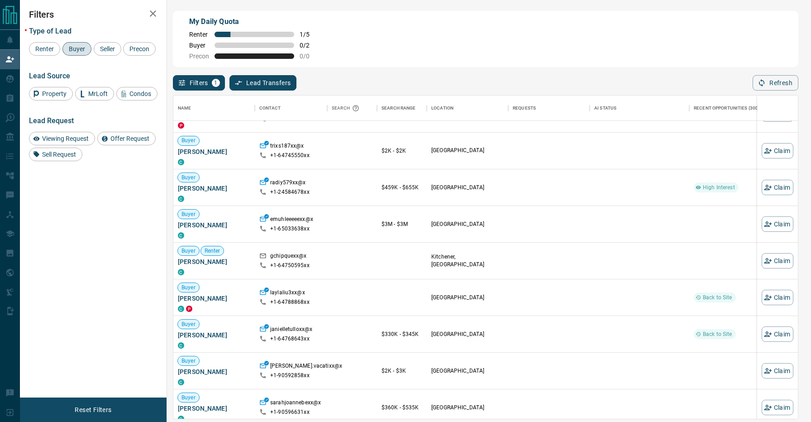
scroll to position [181, 0]
click at [130, 242] on div "Filters Type of Lead Renter Buyer Seller Precon Lead Source Property MrLoft Con…" at bounding box center [93, 198] width 147 height 397
click at [130, 215] on div "Filters Type of Lead Renter Buyer Seller Precon Lead Source Property MrLoft Con…" at bounding box center [93, 198] width 147 height 397
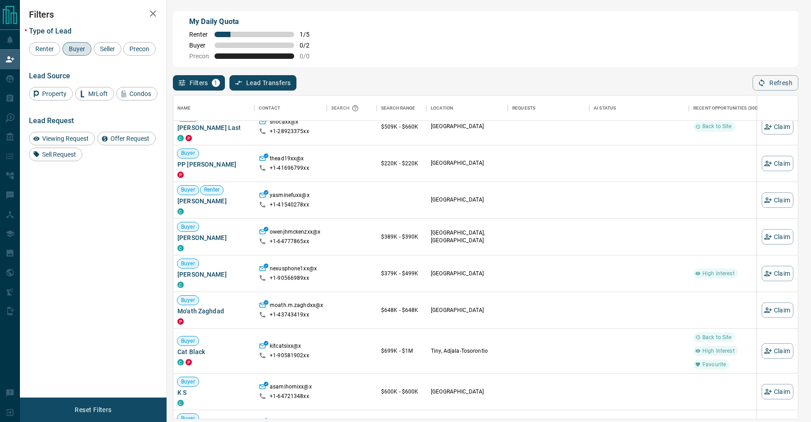
scroll to position [1243, 0]
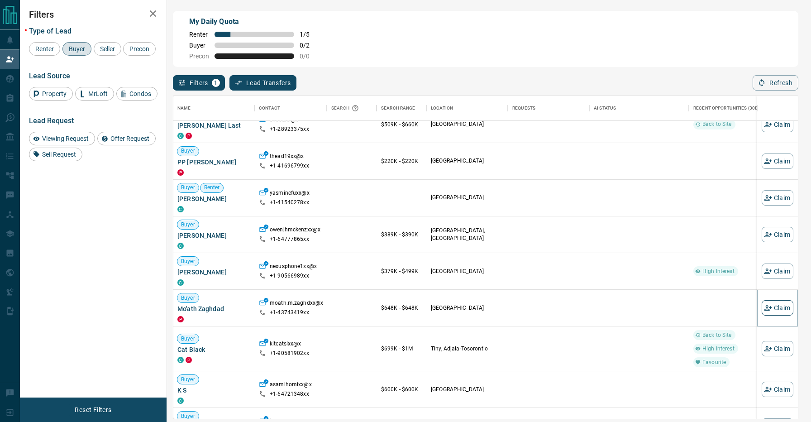
click at [776, 308] on button "Claim" at bounding box center [778, 307] width 32 height 15
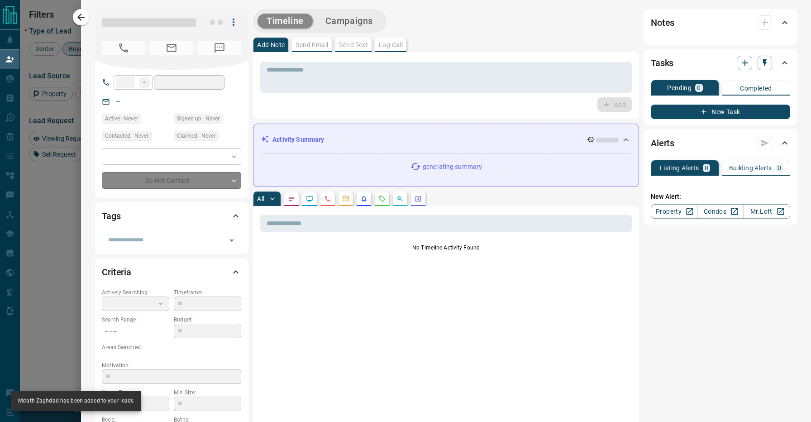
type input "**"
type input "**********"
type input "**"
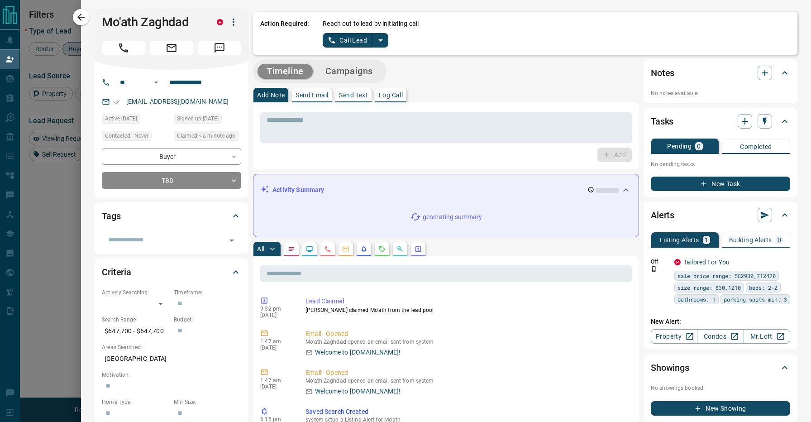
click at [381, 40] on icon "split button" at bounding box center [380, 40] width 5 height 2
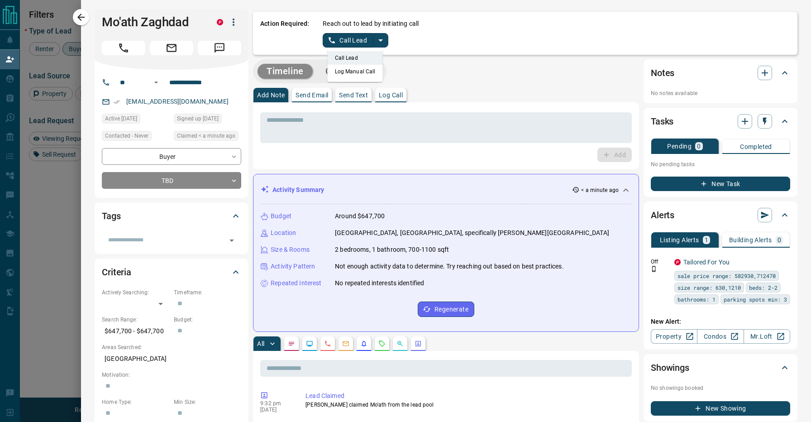
scroll to position [0, 0]
click at [351, 68] on li "Log Manual Call" at bounding box center [355, 72] width 55 height 14
click at [350, 42] on button "Log Manual Call" at bounding box center [353, 40] width 60 height 14
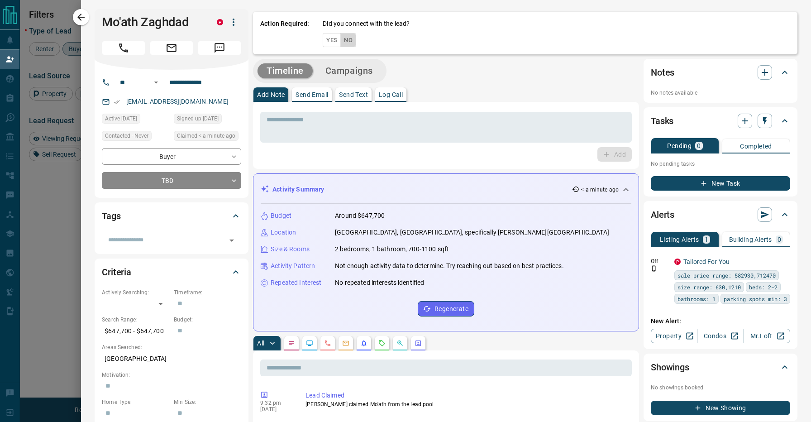
click at [347, 41] on button "No" at bounding box center [348, 40] width 16 height 14
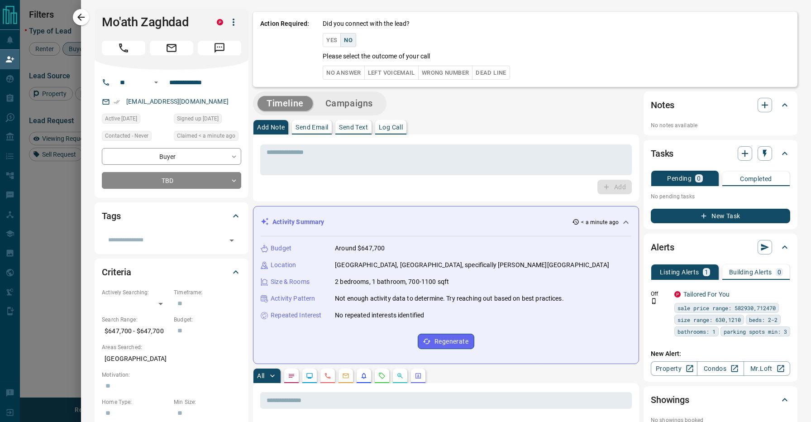
click at [340, 55] on p "Please select the outcome of your call" at bounding box center [376, 57] width 107 height 10
click at [340, 72] on button "No Answer" at bounding box center [344, 73] width 42 height 14
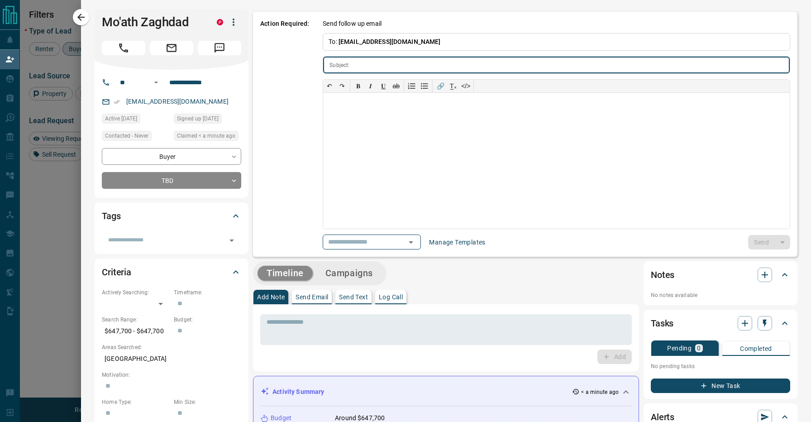
type input "**********"
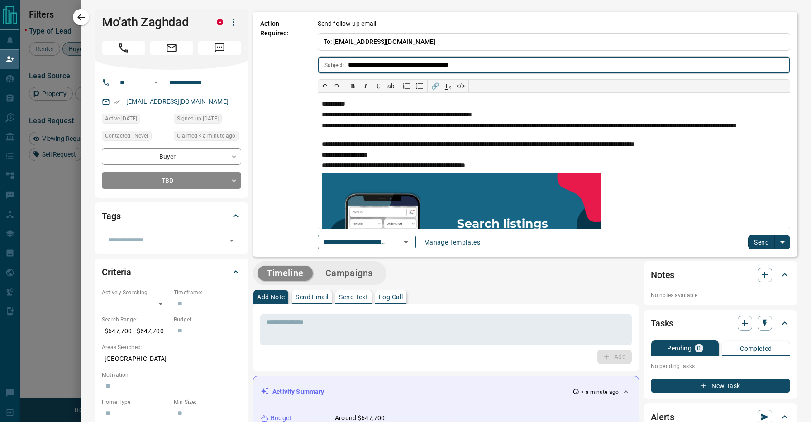
click at [773, 245] on button "Send" at bounding box center [761, 242] width 27 height 14
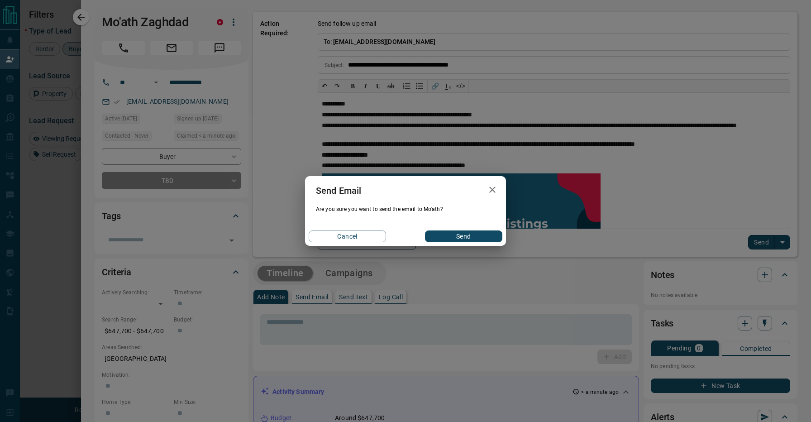
click at [479, 234] on button "Send" at bounding box center [463, 236] width 77 height 12
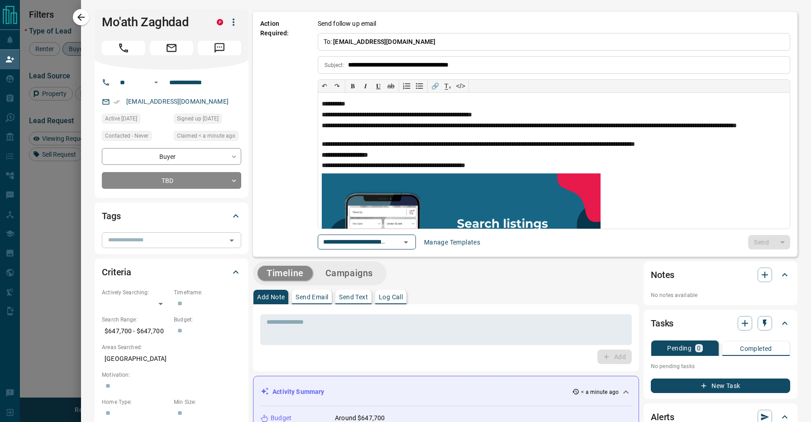
click at [161, 234] on div "​" at bounding box center [171, 239] width 139 height 15
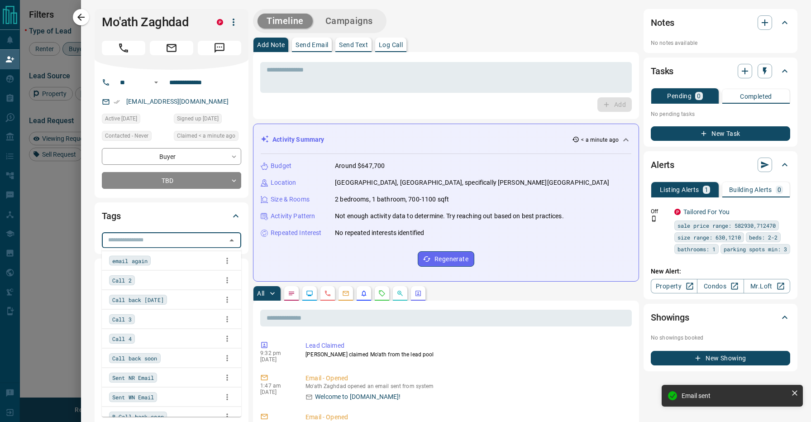
scroll to position [91, 0]
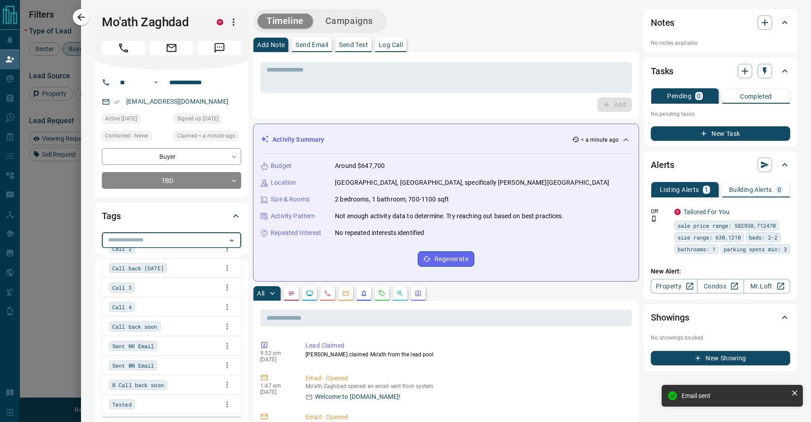
click at [188, 382] on div "B Call back soon" at bounding box center [171, 385] width 125 height 14
click at [88, 14] on button "button" at bounding box center [81, 17] width 16 height 16
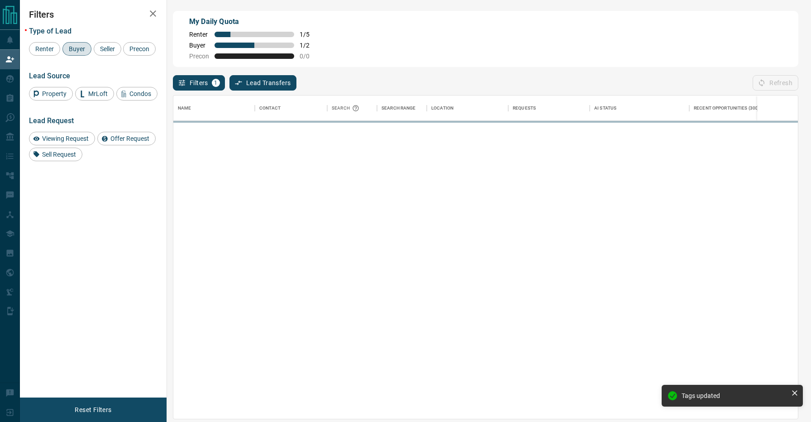
scroll to position [323, 625]
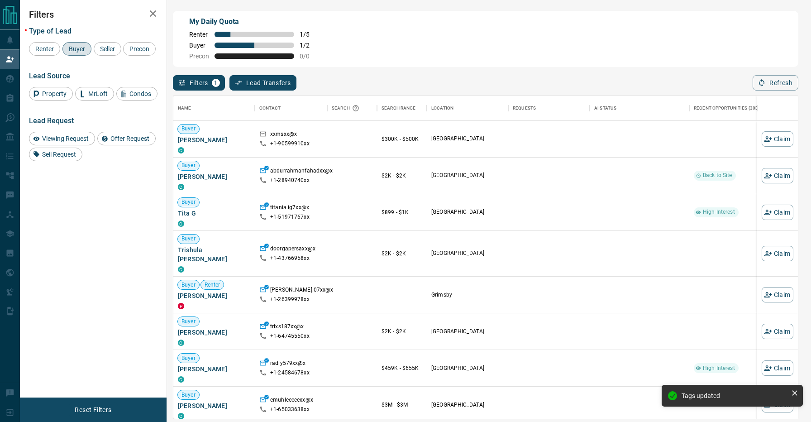
click at [408, 74] on div "Filters 1 Lead Transfers 0 Refresh" at bounding box center [486, 79] width 626 height 24
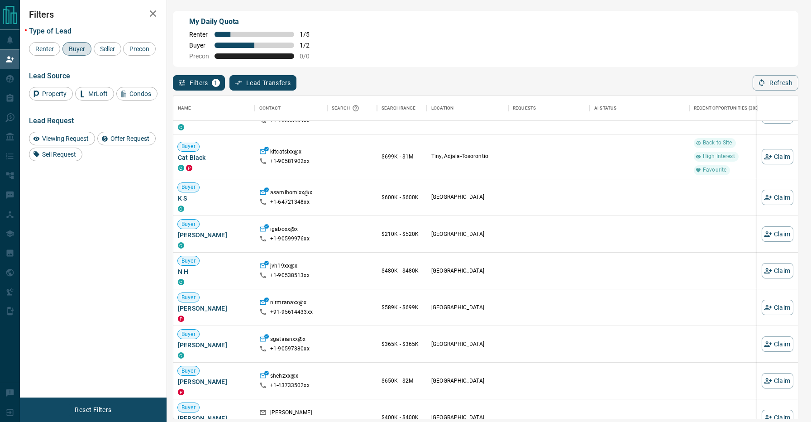
scroll to position [1400, 0]
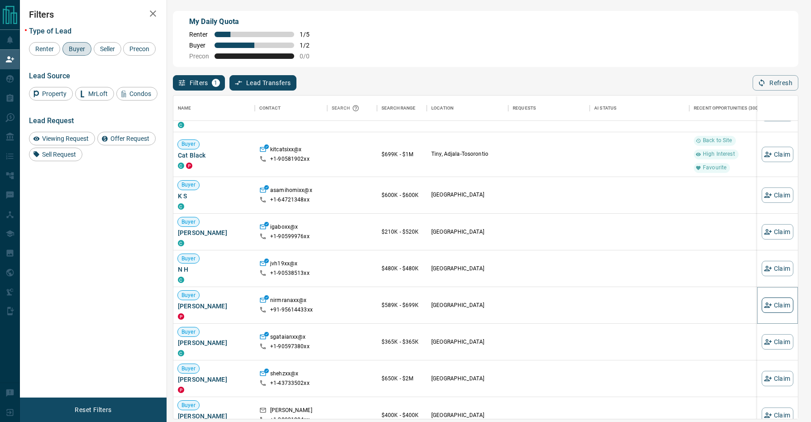
click at [785, 300] on button "Claim" at bounding box center [778, 304] width 32 height 15
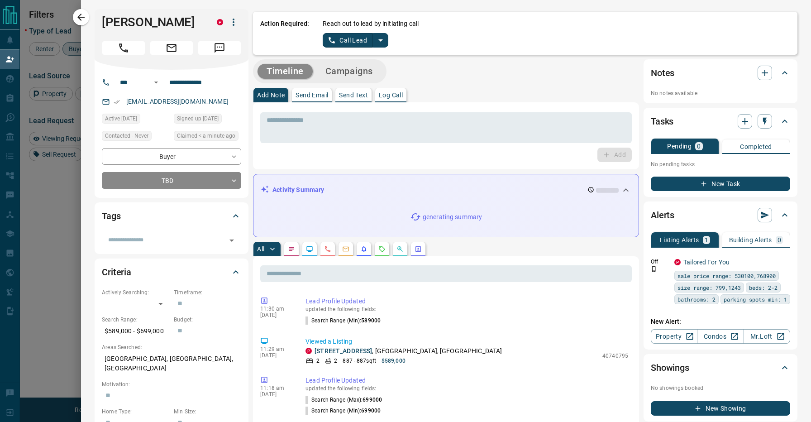
click at [381, 38] on icon "split button" at bounding box center [380, 40] width 11 height 11
click at [362, 68] on li "Log Manual Call" at bounding box center [355, 72] width 55 height 14
click at [354, 42] on button "Log Manual Call" at bounding box center [353, 40] width 60 height 14
click at [351, 40] on button "No" at bounding box center [348, 40] width 16 height 14
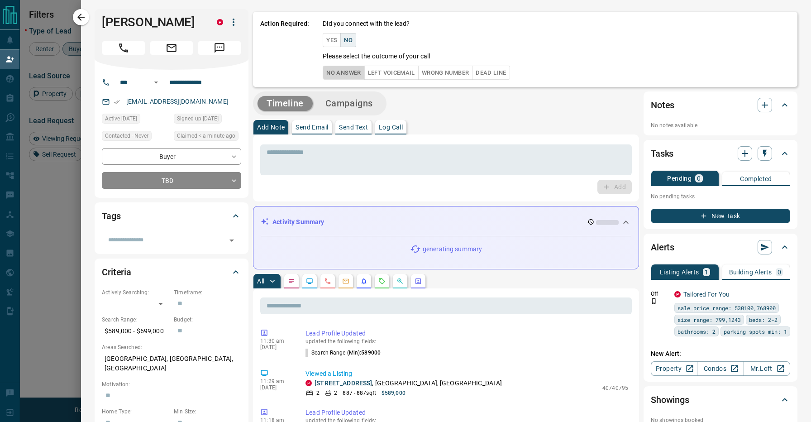
click at [357, 73] on button "No Answer" at bounding box center [344, 73] width 42 height 14
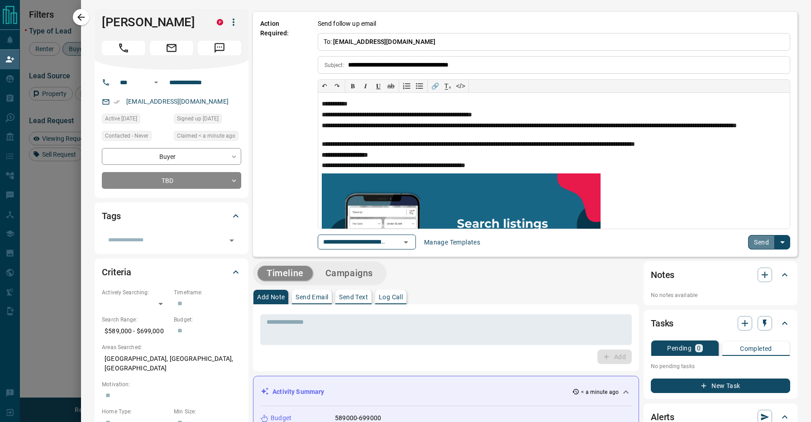
click at [753, 241] on button "Send" at bounding box center [761, 242] width 27 height 14
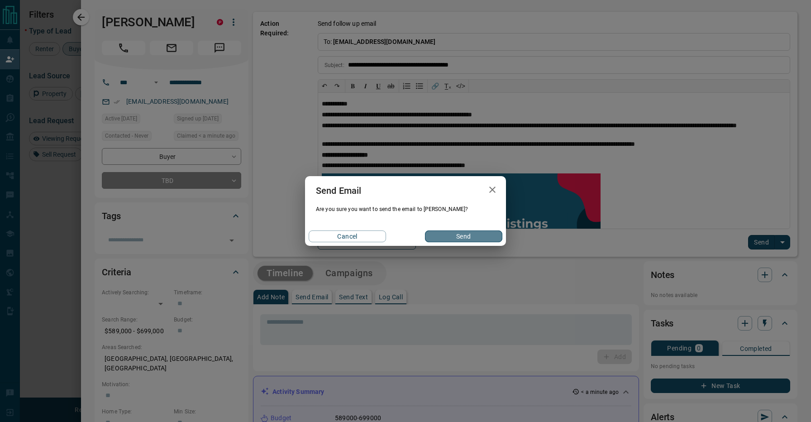
click at [464, 231] on button "Send" at bounding box center [463, 236] width 77 height 12
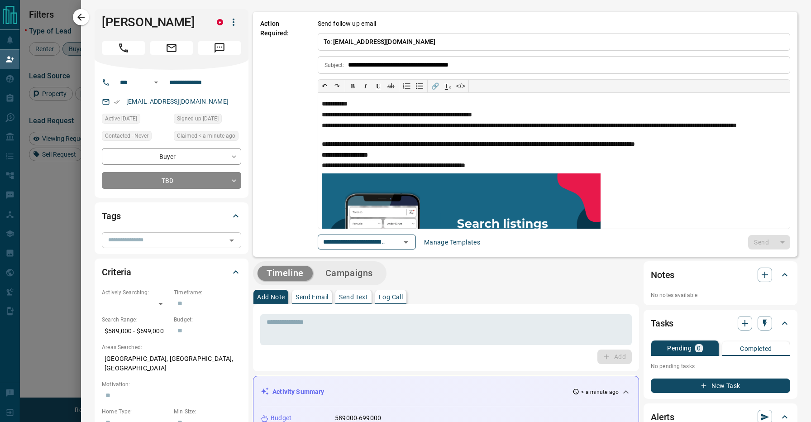
click at [157, 242] on input "text" at bounding box center [164, 240] width 119 height 10
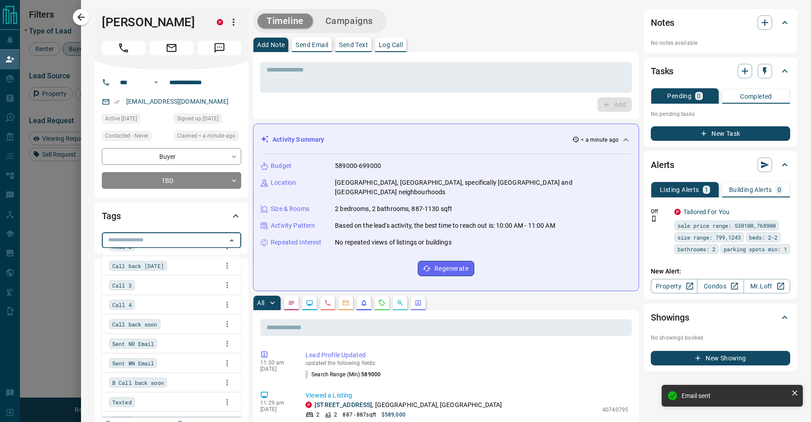
scroll to position [100, 0]
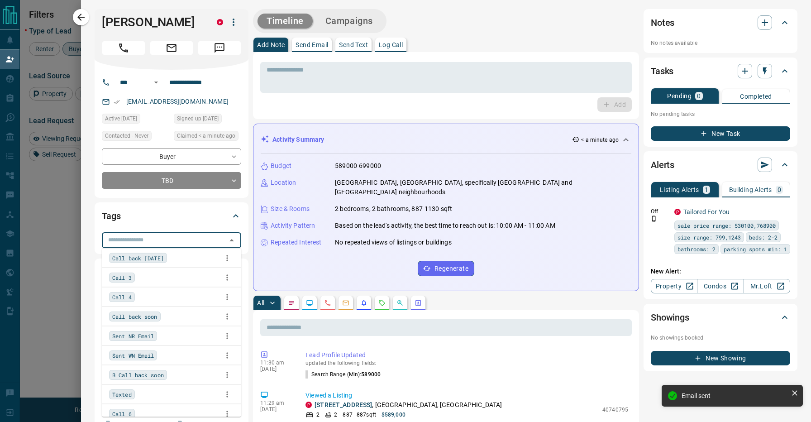
click at [171, 377] on div "B Call back soon" at bounding box center [171, 375] width 125 height 14
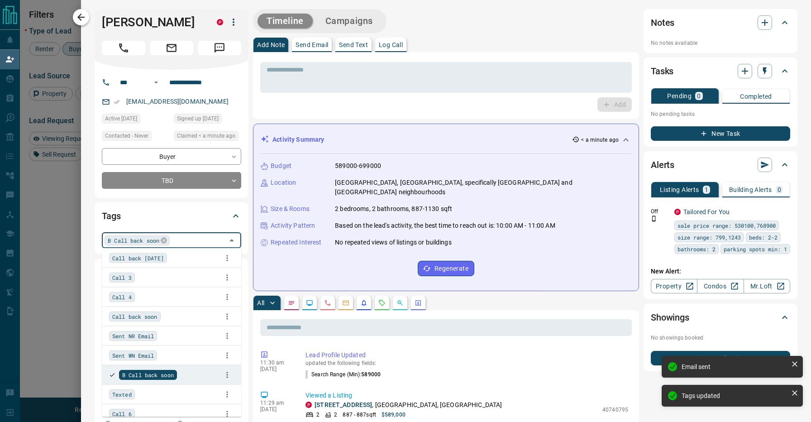
click at [85, 14] on icon "button" at bounding box center [81, 17] width 11 height 11
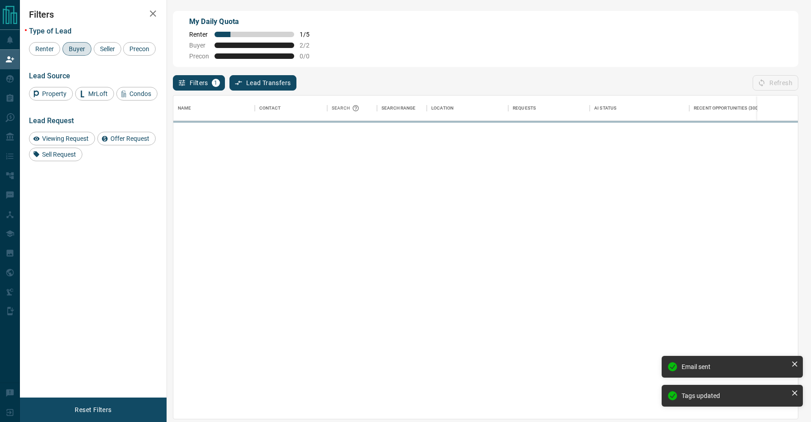
click at [78, 52] on span "Buyer" at bounding box center [77, 48] width 23 height 7
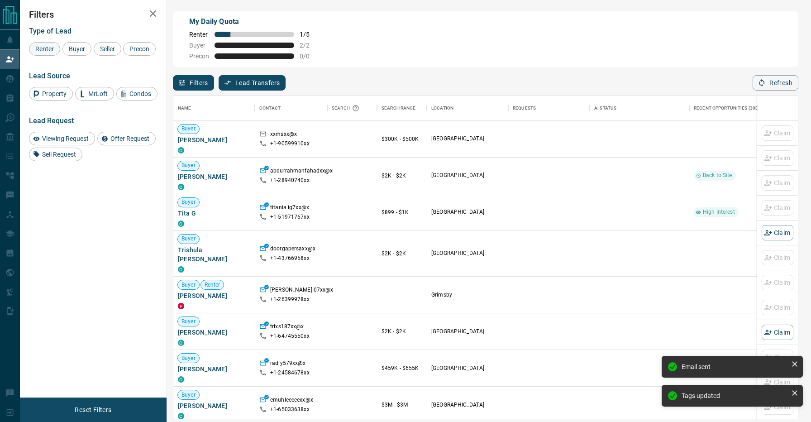
click at [42, 46] on span "Renter" at bounding box center [44, 48] width 25 height 7
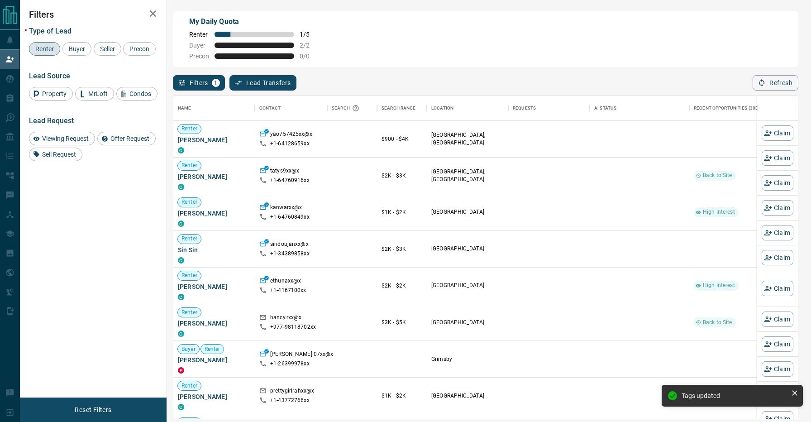
click at [384, 72] on div "Filters 1 Lead Transfers 0 Refresh" at bounding box center [486, 79] width 626 height 24
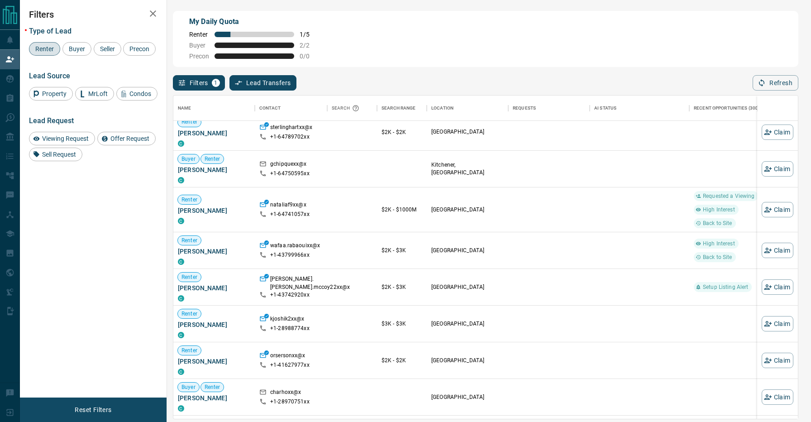
scroll to position [450, 0]
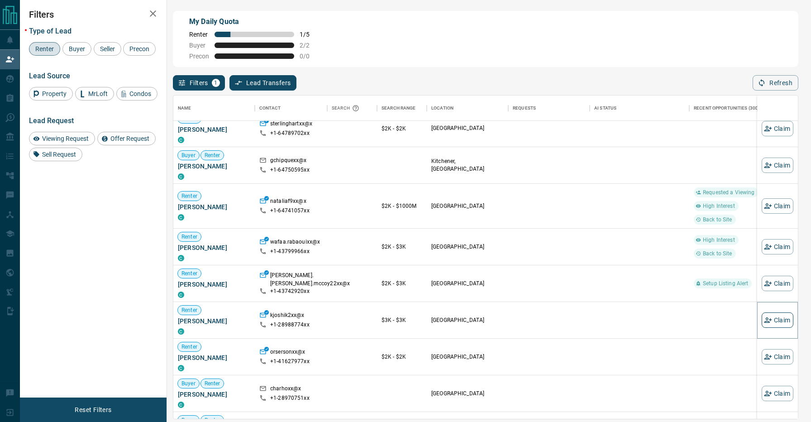
click at [773, 315] on button "Claim" at bounding box center [778, 319] width 32 height 15
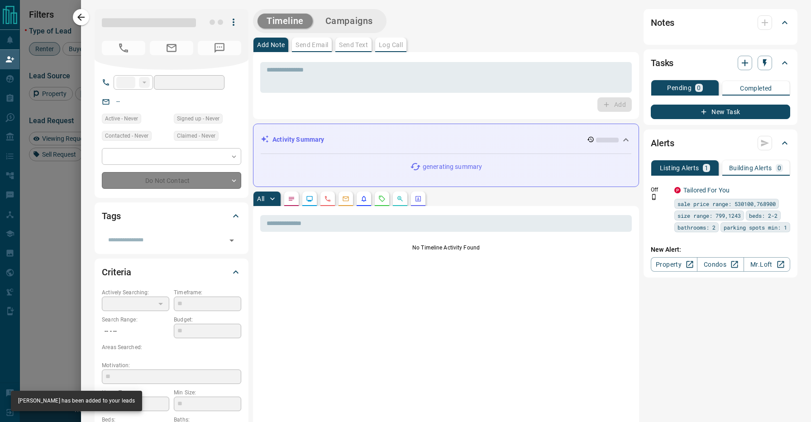
type input "**"
type input "**********"
type input "**"
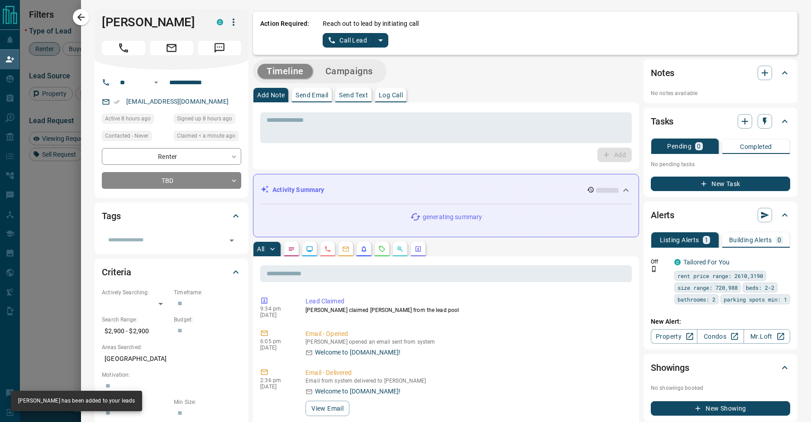
click at [381, 37] on icon "split button" at bounding box center [380, 40] width 11 height 11
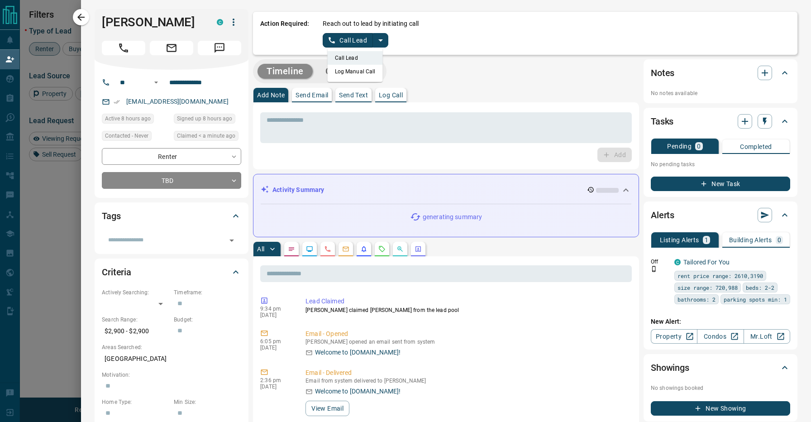
click at [368, 74] on li "Log Manual Call" at bounding box center [355, 72] width 55 height 14
click at [352, 47] on button "Log Manual Call" at bounding box center [353, 40] width 60 height 14
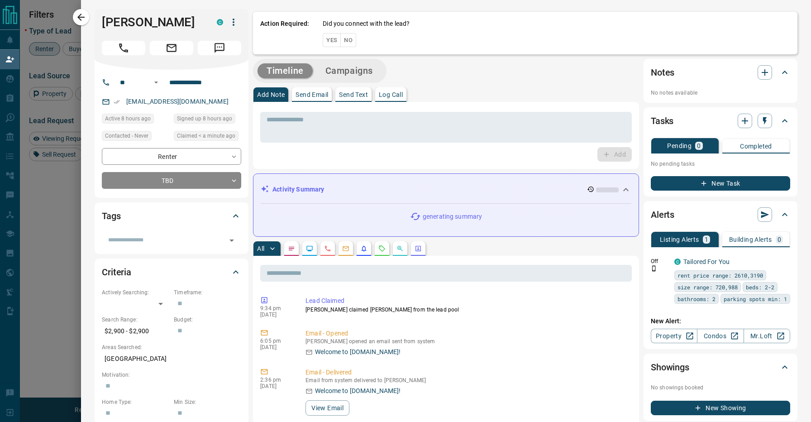
click at [350, 41] on button "No" at bounding box center [348, 40] width 16 height 14
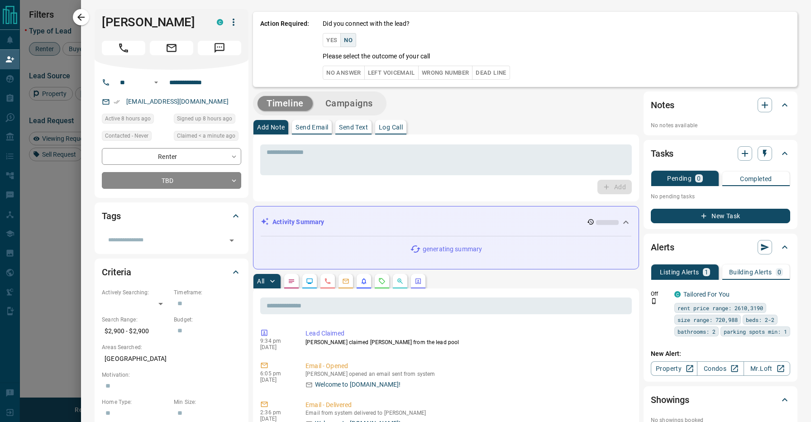
click at [352, 76] on button "No Answer" at bounding box center [344, 73] width 42 height 14
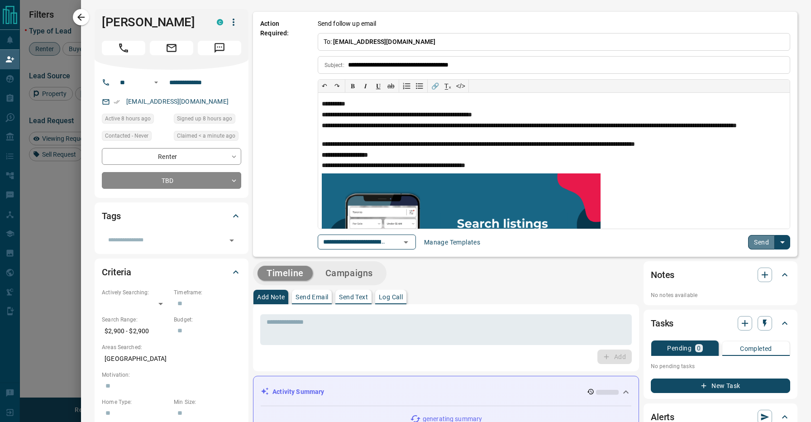
click at [750, 240] on button "Send" at bounding box center [761, 242] width 27 height 14
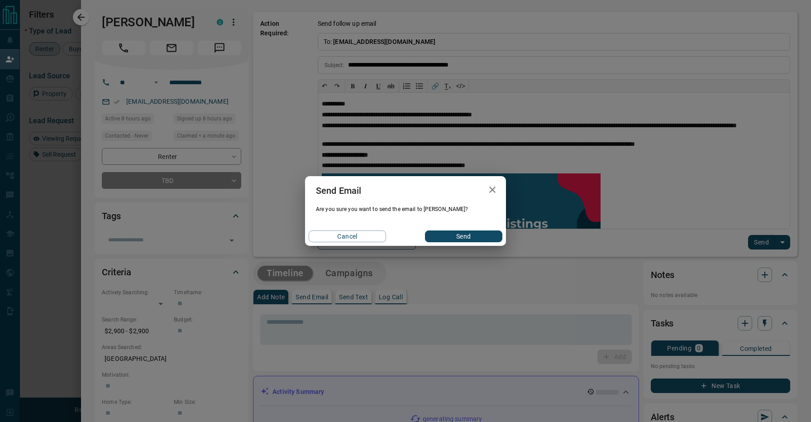
click at [460, 238] on button "Send" at bounding box center [463, 236] width 77 height 12
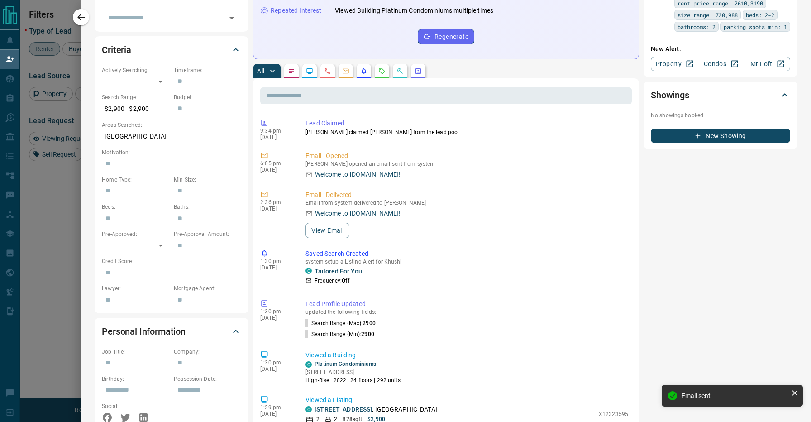
scroll to position [181, 0]
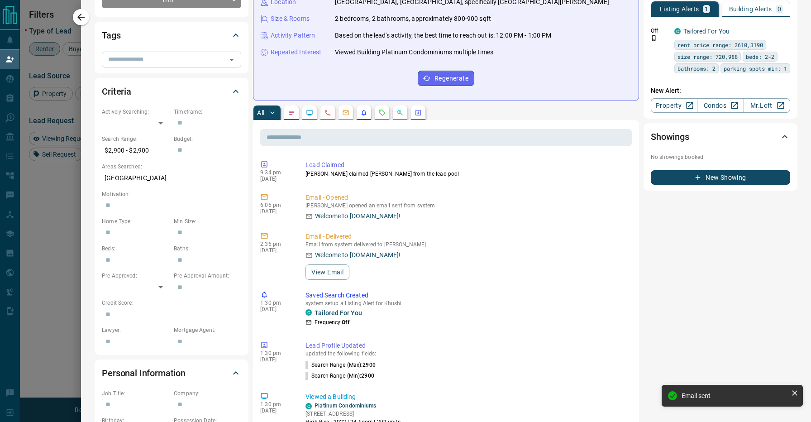
click at [133, 64] on input "text" at bounding box center [164, 59] width 119 height 10
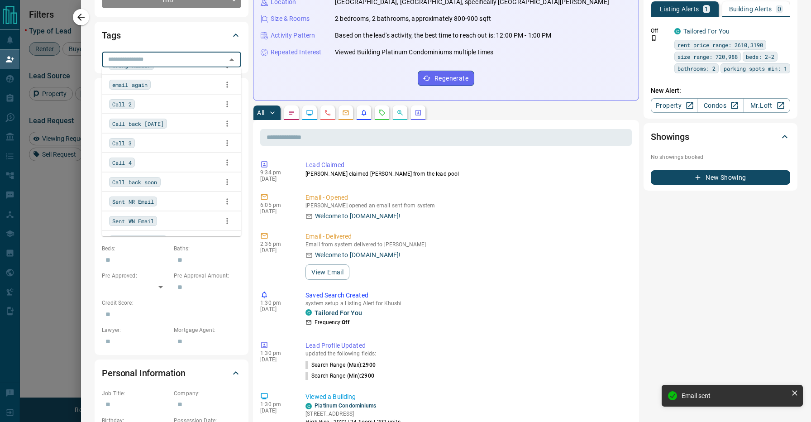
scroll to position [57, 0]
click at [172, 180] on div "Call back soon" at bounding box center [171, 179] width 125 height 14
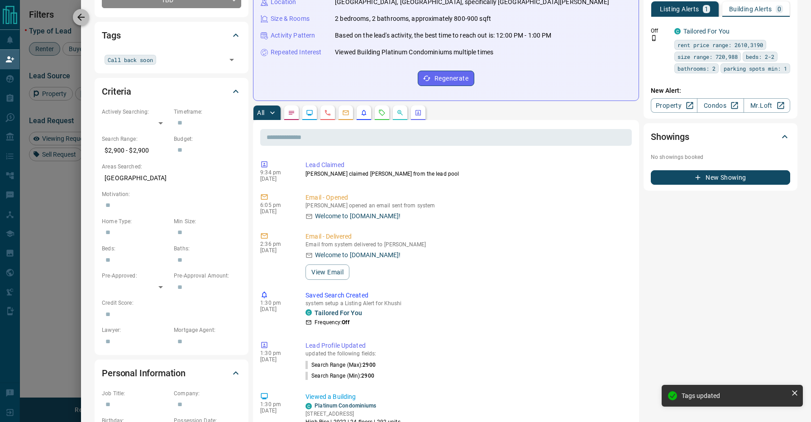
click at [81, 14] on icon "button" at bounding box center [81, 17] width 11 height 11
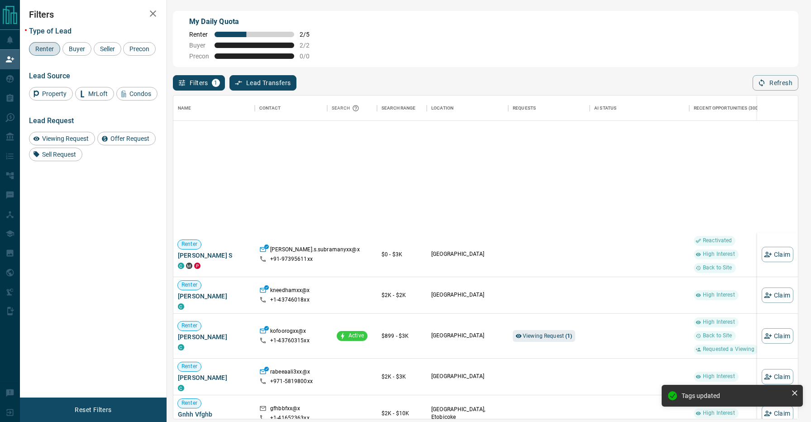
scroll to position [993, 0]
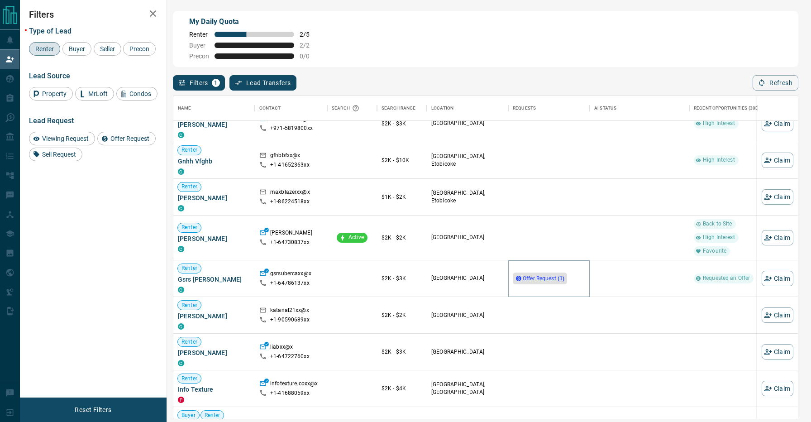
click at [520, 279] on icon at bounding box center [518, 278] width 5 height 5
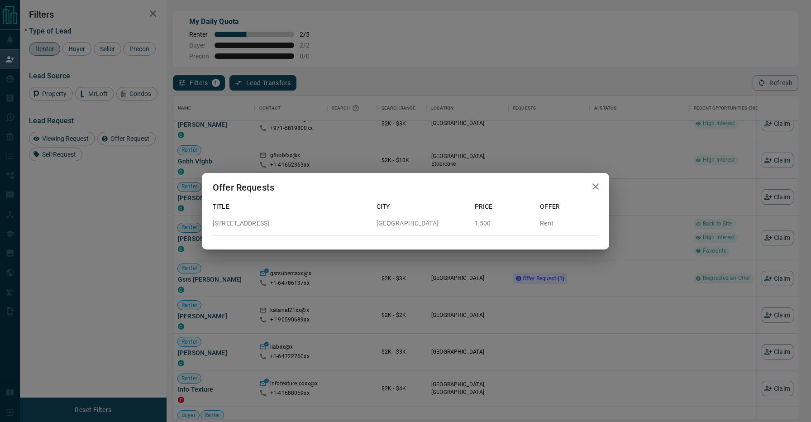
click at [440, 290] on div "Offer Requests Title City Price Offer [STREET_ADDRESS] 1,500 Rent" at bounding box center [405, 211] width 811 height 422
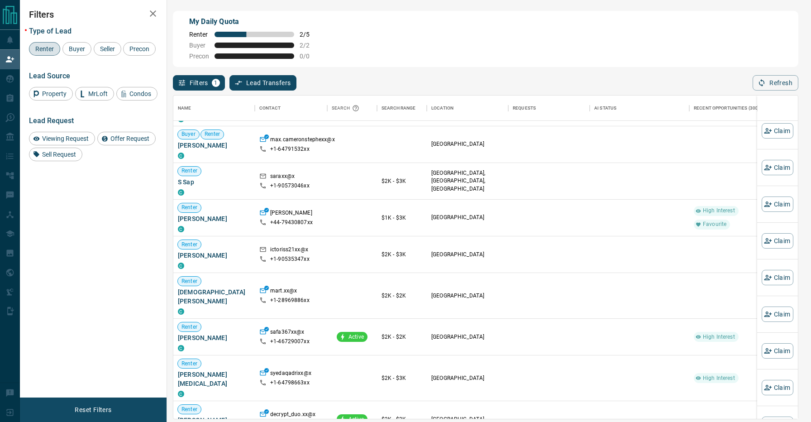
scroll to position [1496, 0]
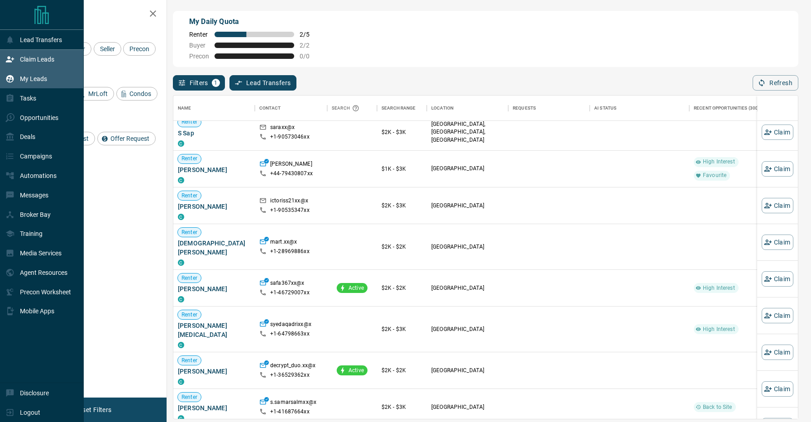
click at [13, 74] on div "My Leads" at bounding box center [26, 79] width 42 height 15
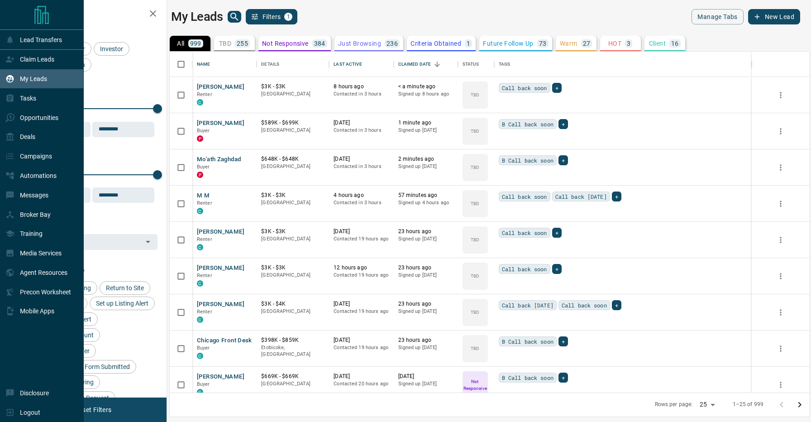
scroll to position [341, 640]
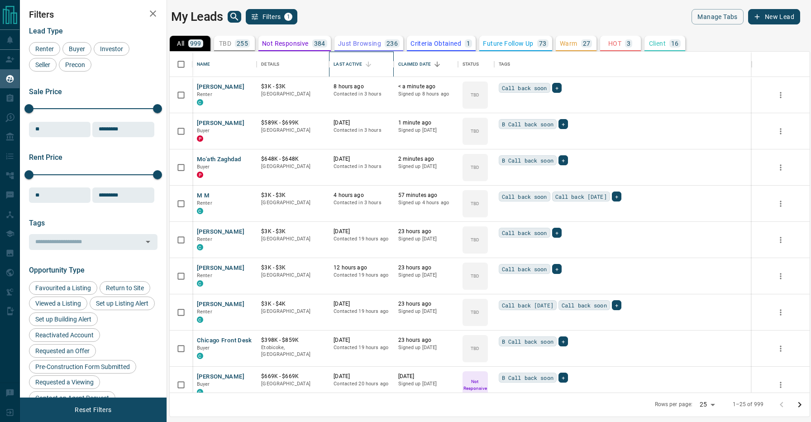
click at [357, 66] on div "Last Active" at bounding box center [348, 64] width 28 height 25
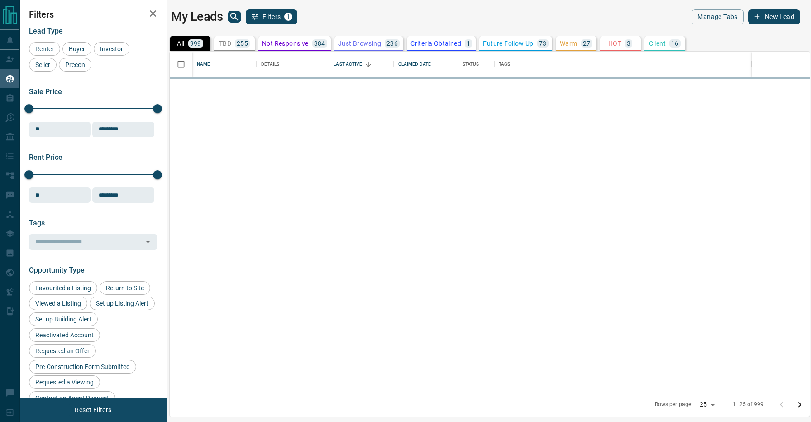
click at [363, 16] on div "My Leads Filters 1" at bounding box center [328, 16] width 315 height 15
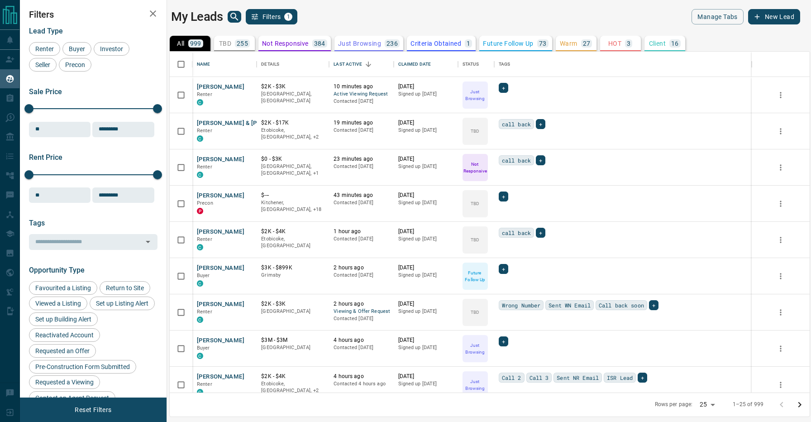
click at [345, 7] on div "My Leads Filters 1 Manage Tabs New Lead All 999 TBD 255 Do Not Contact - Not Re…" at bounding box center [415, 205] width 791 height 411
click at [341, 18] on div "My Leads Filters 1" at bounding box center [328, 16] width 315 height 15
